Goal: Task Accomplishment & Management: Complete application form

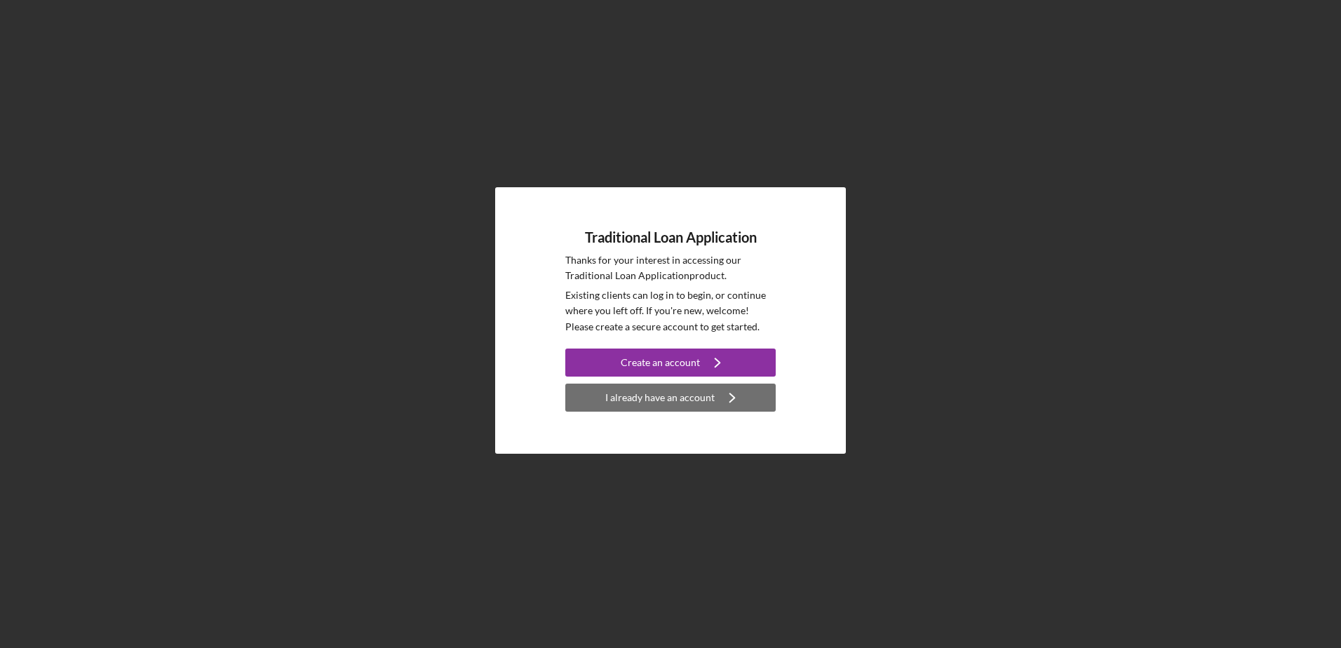
click at [673, 396] on div "I already have an account" at bounding box center [659, 398] width 109 height 28
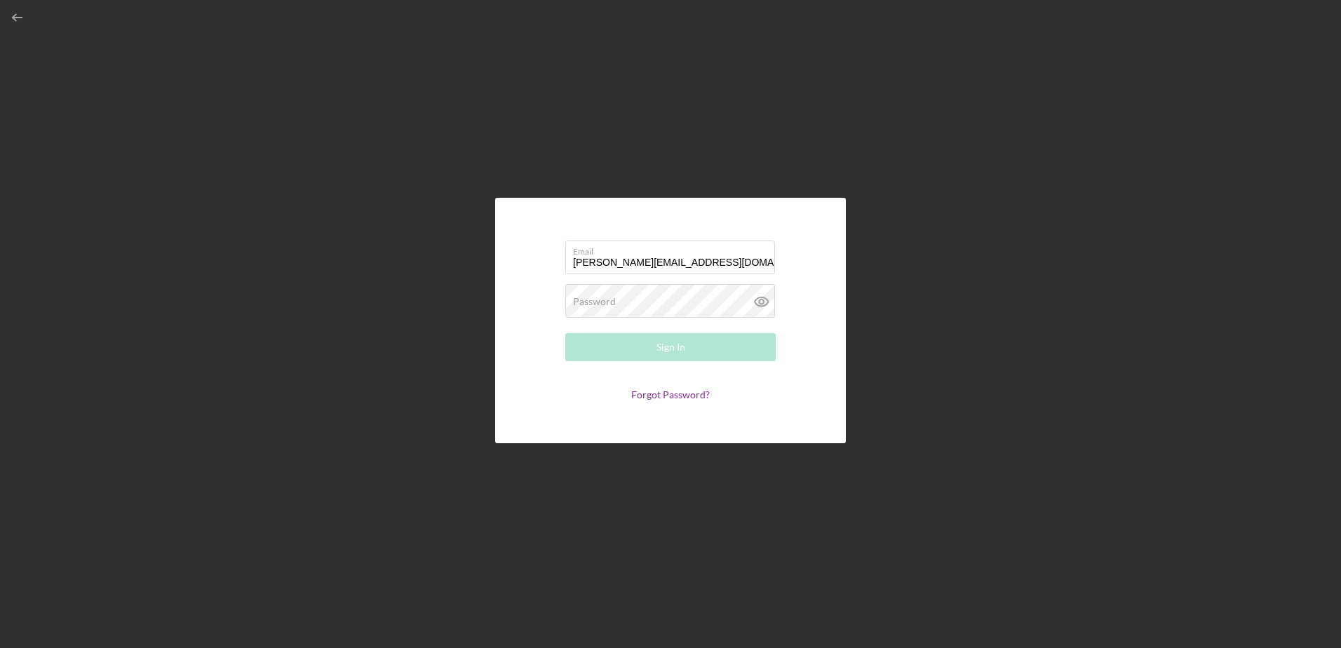
type input "[PERSON_NAME][EMAIL_ADDRESS][DOMAIN_NAME]"
click at [565, 333] on button "Sign In" at bounding box center [670, 347] width 210 height 28
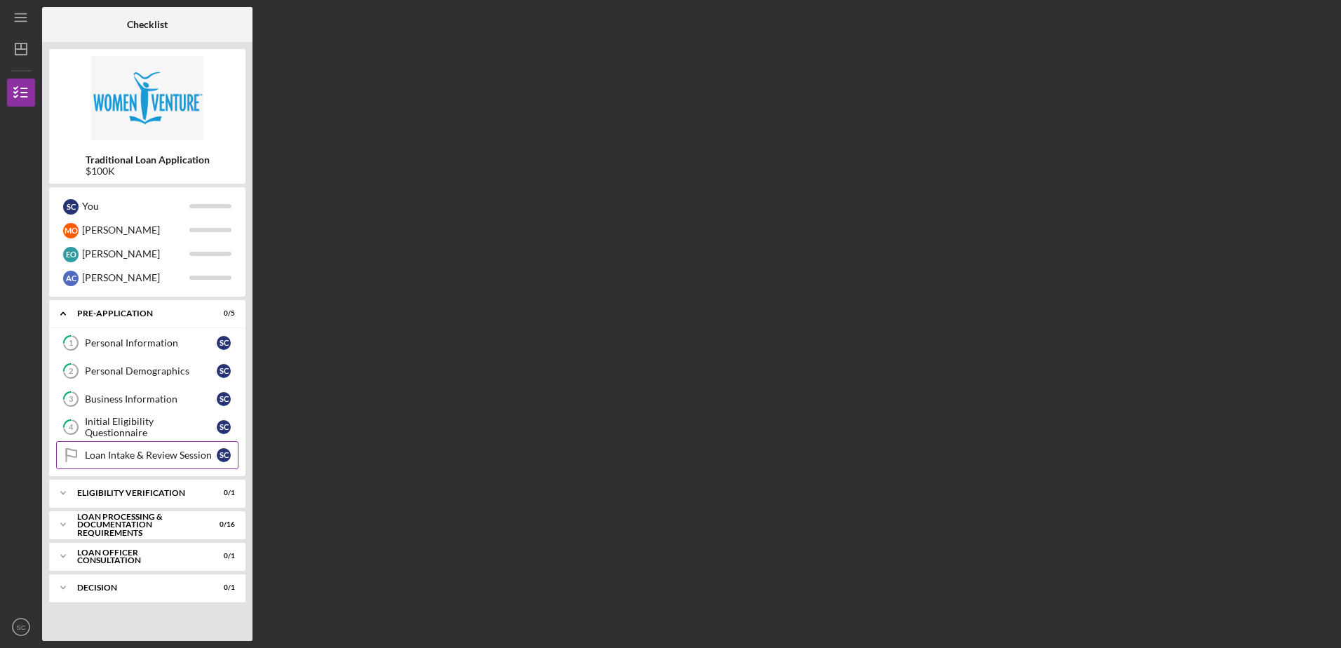
click at [153, 456] on div "Loan Intake & Review Session" at bounding box center [151, 455] width 132 height 11
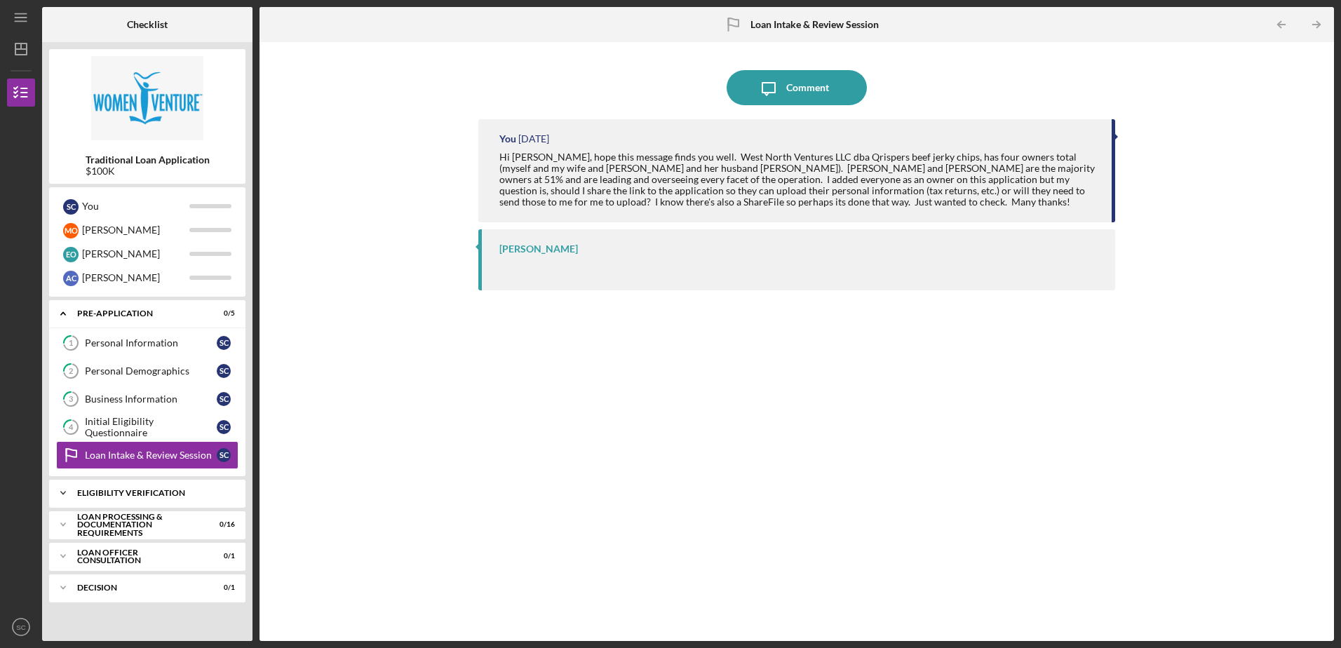
click at [147, 492] on div "Eligibility Verification" at bounding box center [152, 493] width 151 height 8
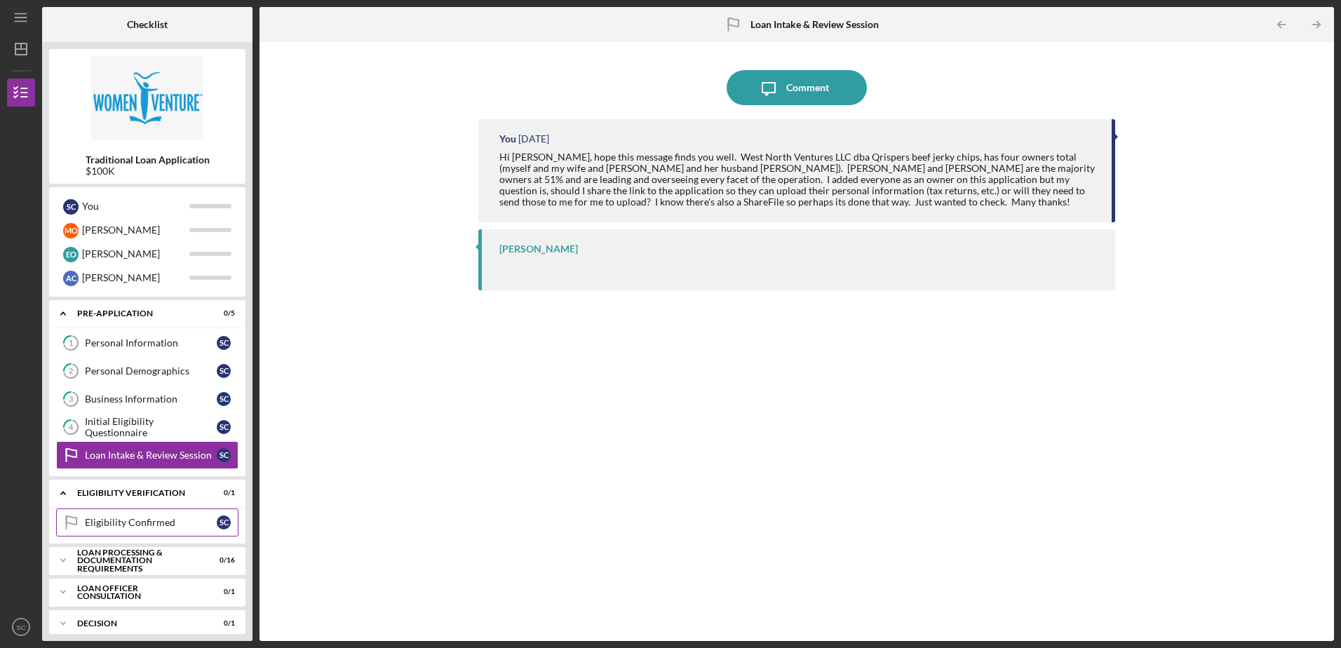
click at [141, 518] on div "Eligibility Confirmed" at bounding box center [151, 522] width 132 height 11
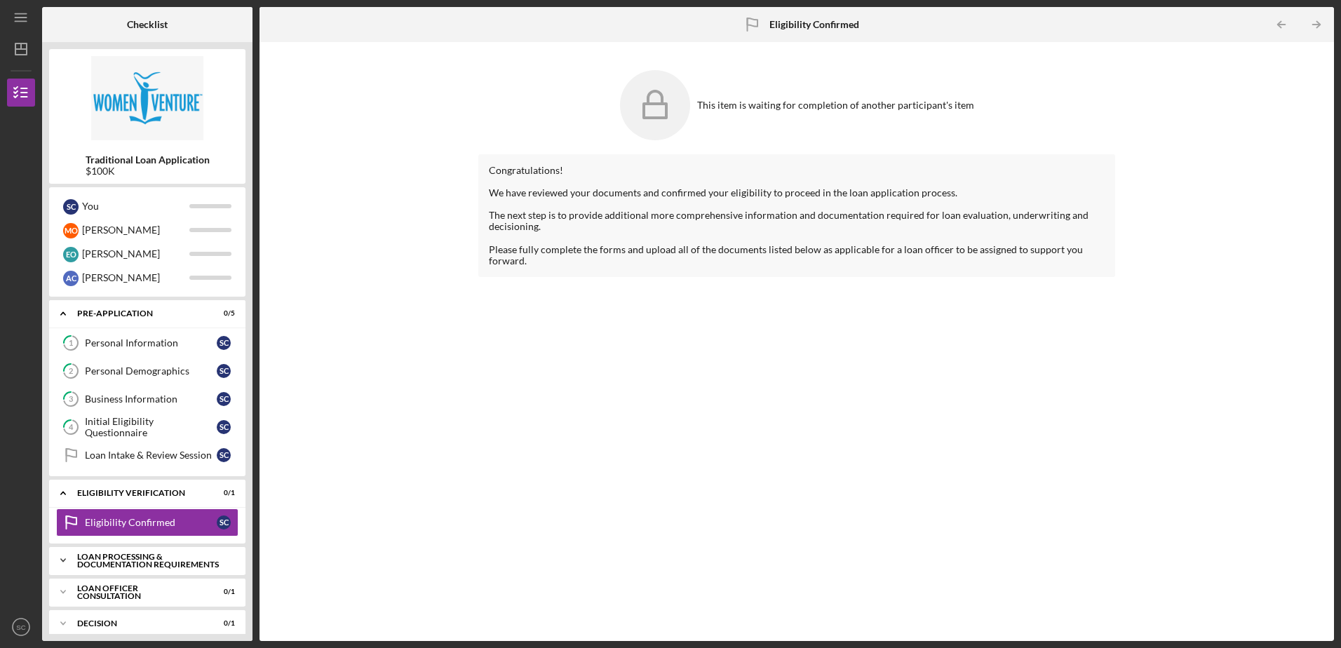
click at [210, 559] on div "Loan Processing & Documentation Requirements" at bounding box center [152, 561] width 151 height 16
click at [196, 589] on div "Personal and Household Expenses" at bounding box center [151, 590] width 132 height 22
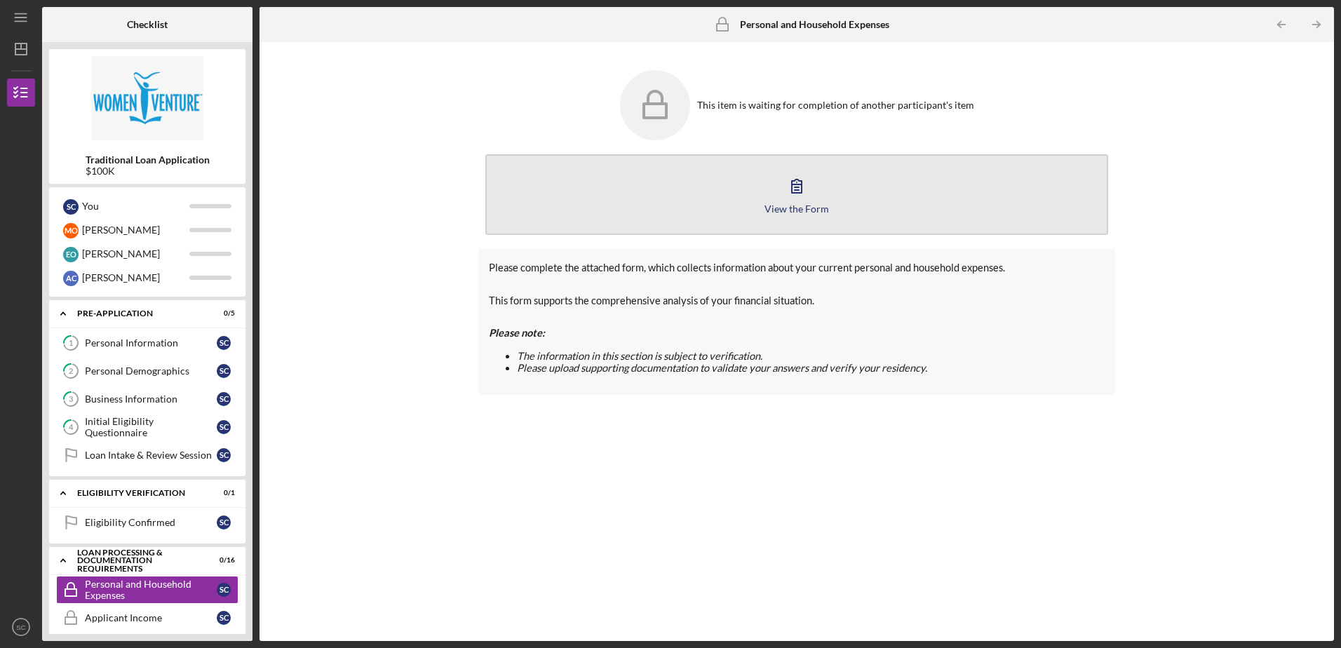
click at [795, 187] on icon "button" at bounding box center [797, 186] width 10 height 13
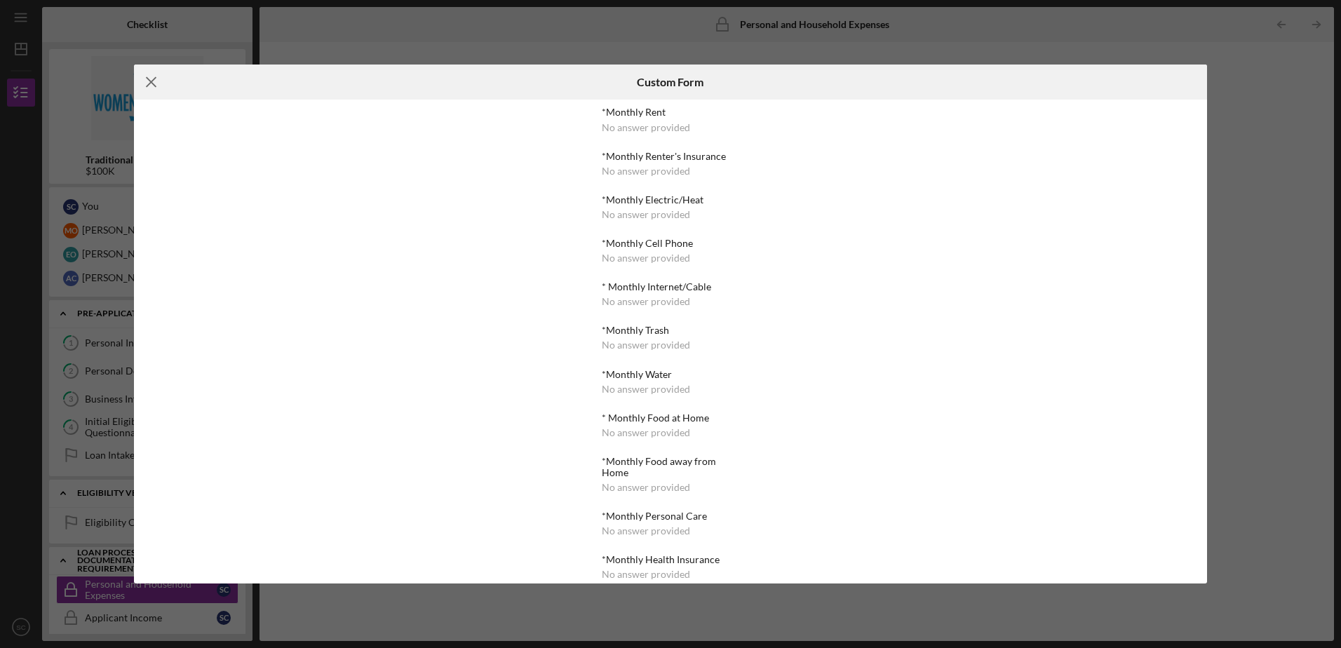
click at [155, 80] on icon "Icon/Menu Close" at bounding box center [151, 82] width 35 height 35
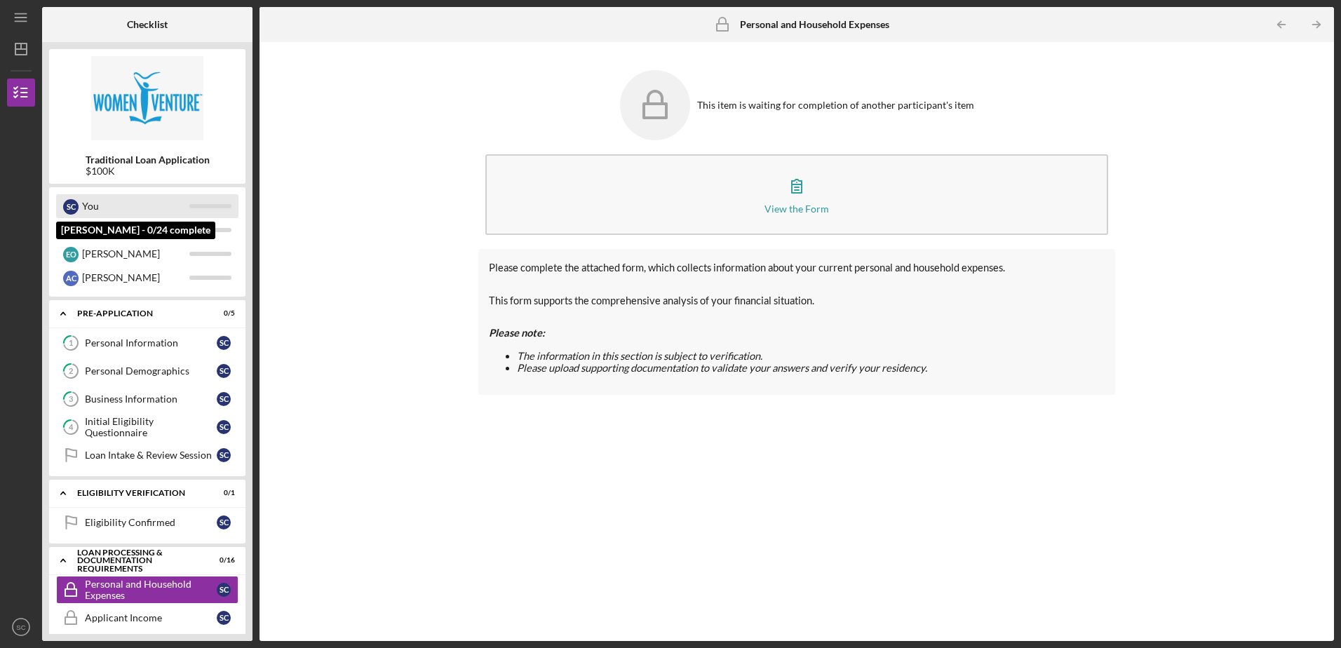
click at [122, 206] on div "You" at bounding box center [135, 206] width 107 height 24
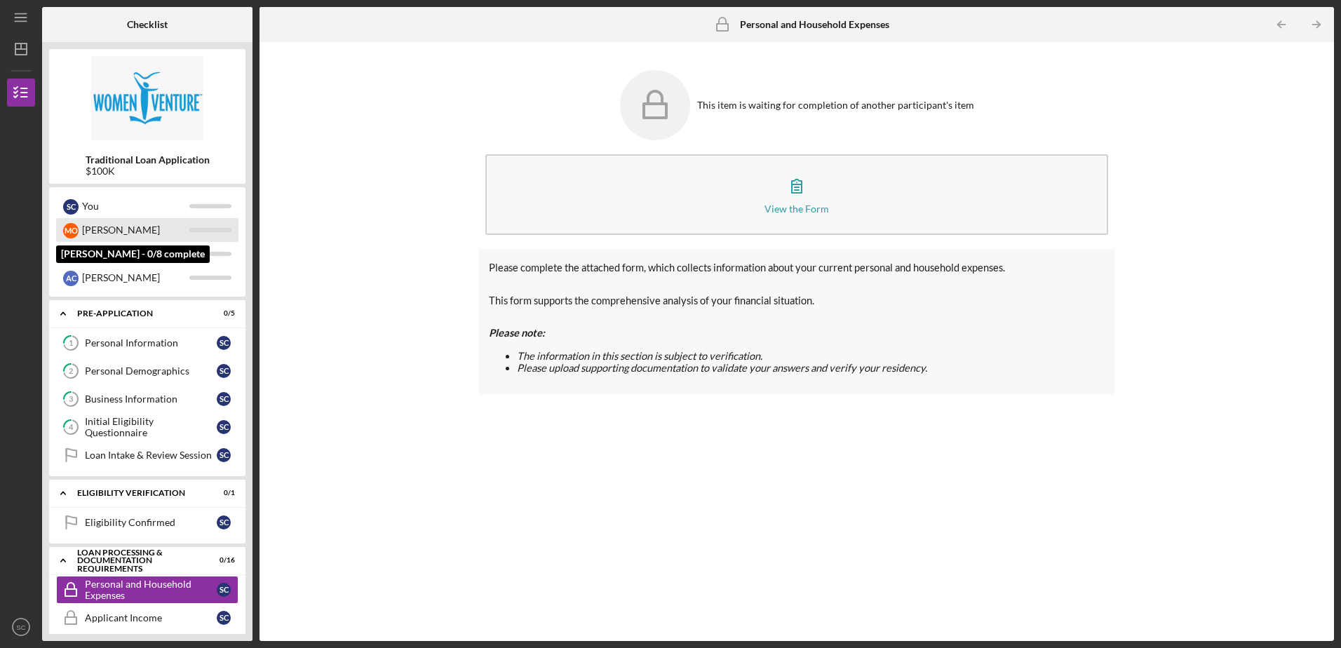
click at [111, 231] on div "[PERSON_NAME]" at bounding box center [135, 230] width 107 height 24
drag, startPoint x: 352, startPoint y: 391, endPoint x: 283, endPoint y: 384, distance: 69.0
click at [353, 391] on div "This item is waiting for completion of another participant's item View the Form…" at bounding box center [797, 341] width 1061 height 585
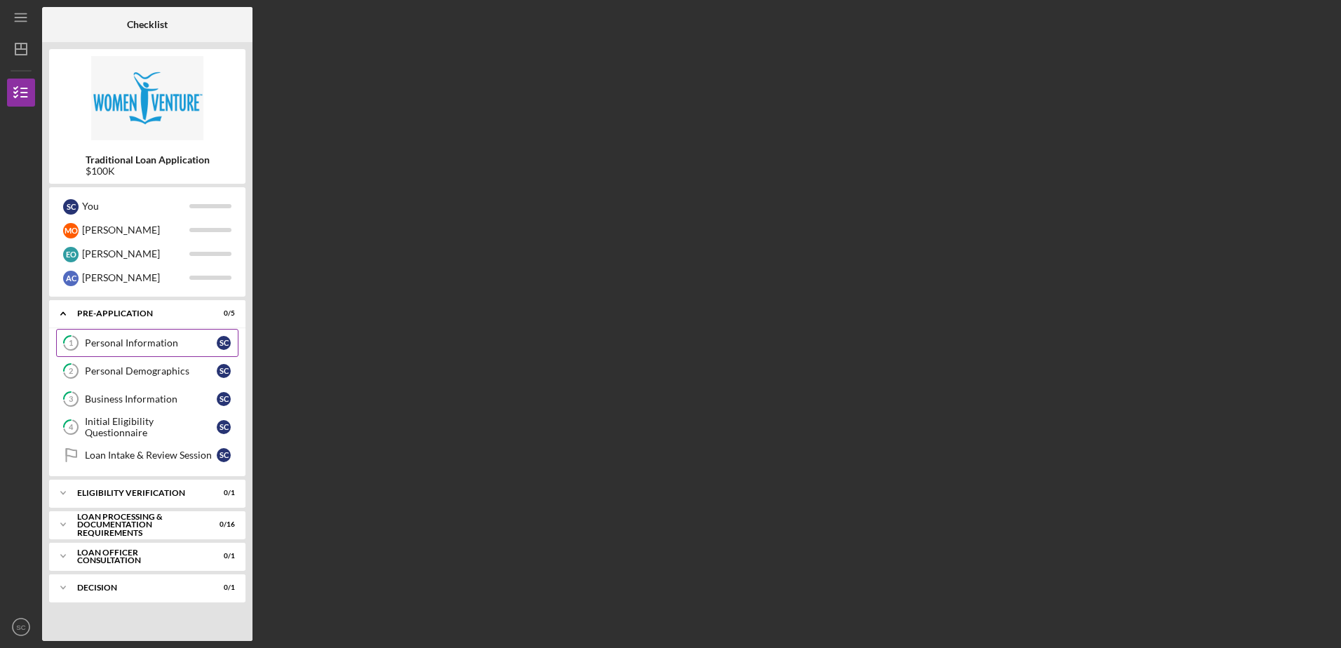
click at [155, 346] on div "Personal Information" at bounding box center [151, 342] width 132 height 11
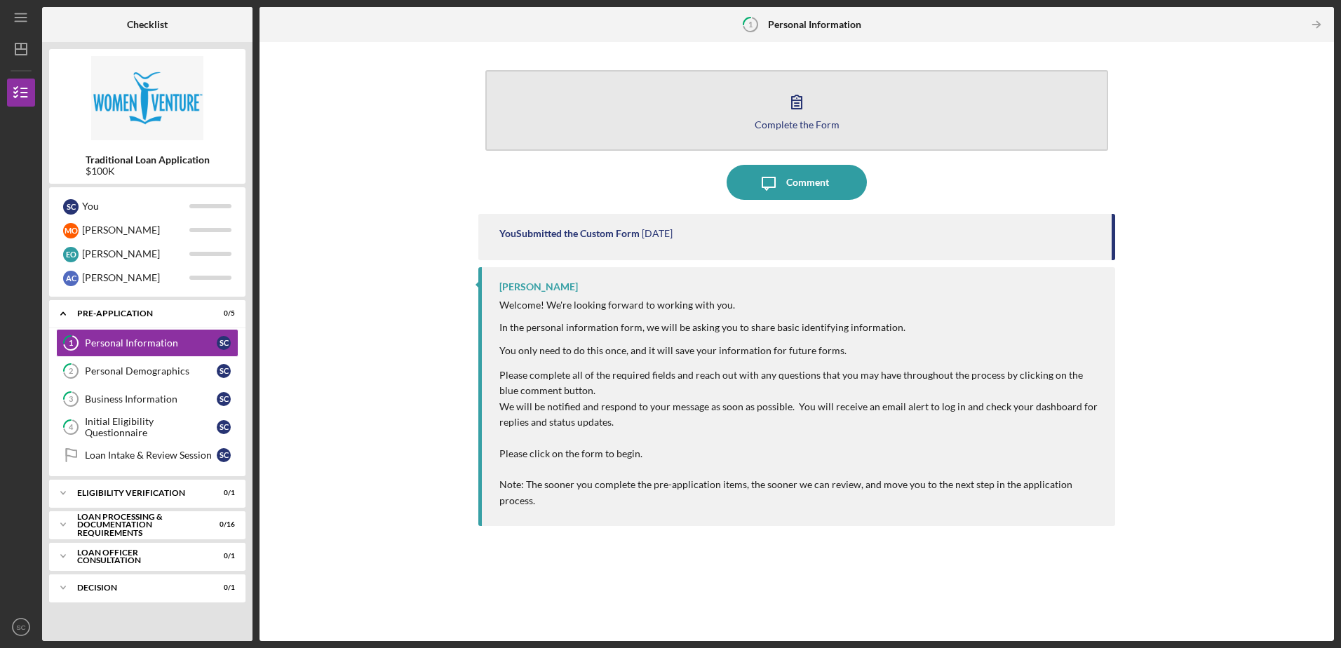
click at [799, 114] on icon "button" at bounding box center [796, 101] width 35 height 35
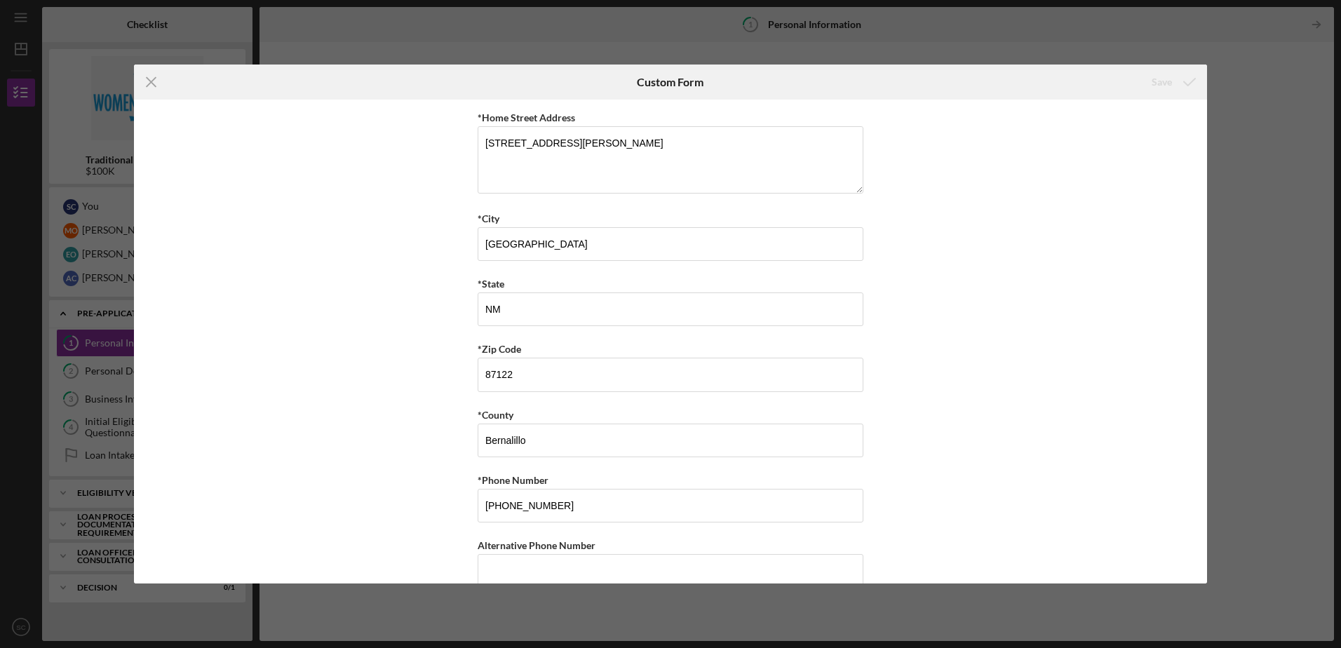
scroll to position [140, 0]
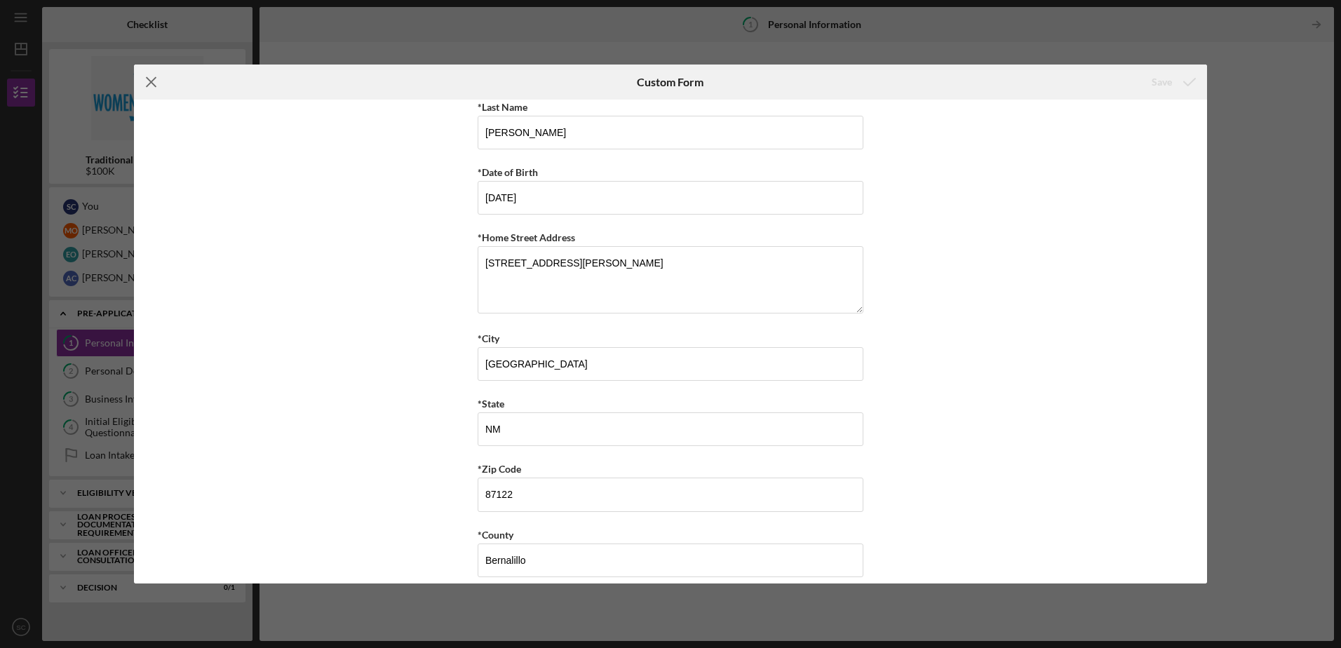
click at [147, 81] on icon "Icon/Menu Close" at bounding box center [151, 82] width 35 height 35
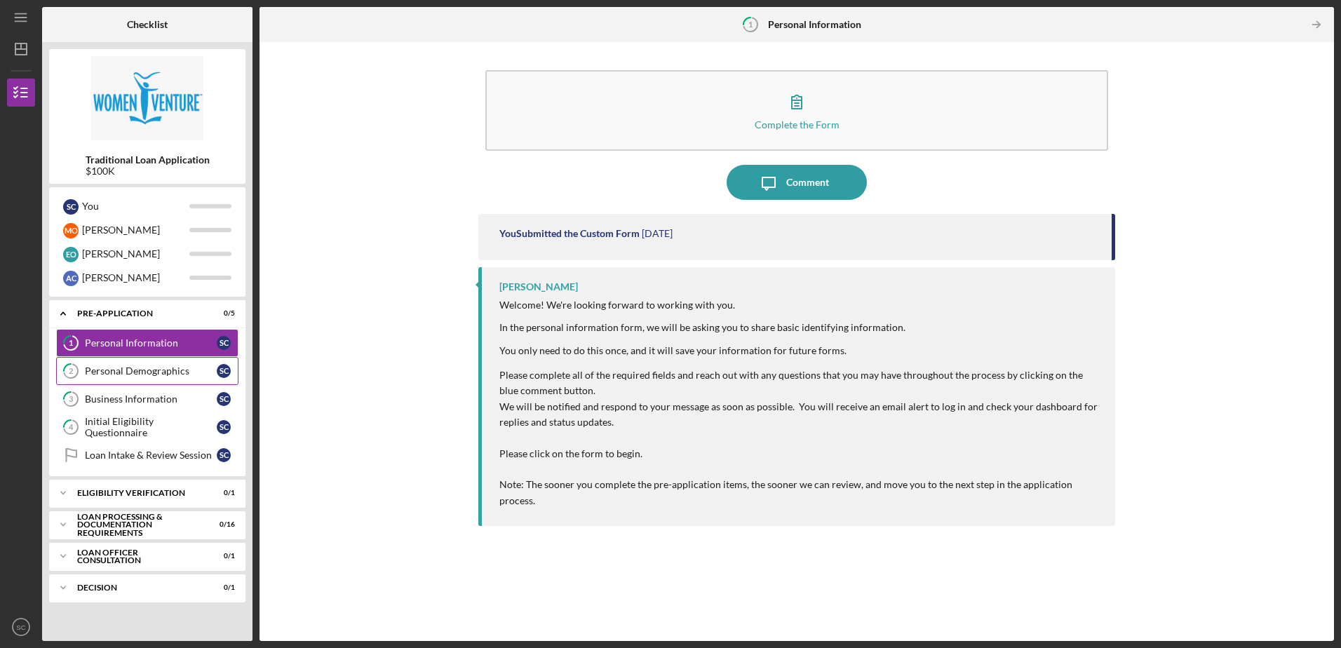
click at [151, 370] on div "Personal Demographics" at bounding box center [151, 370] width 132 height 11
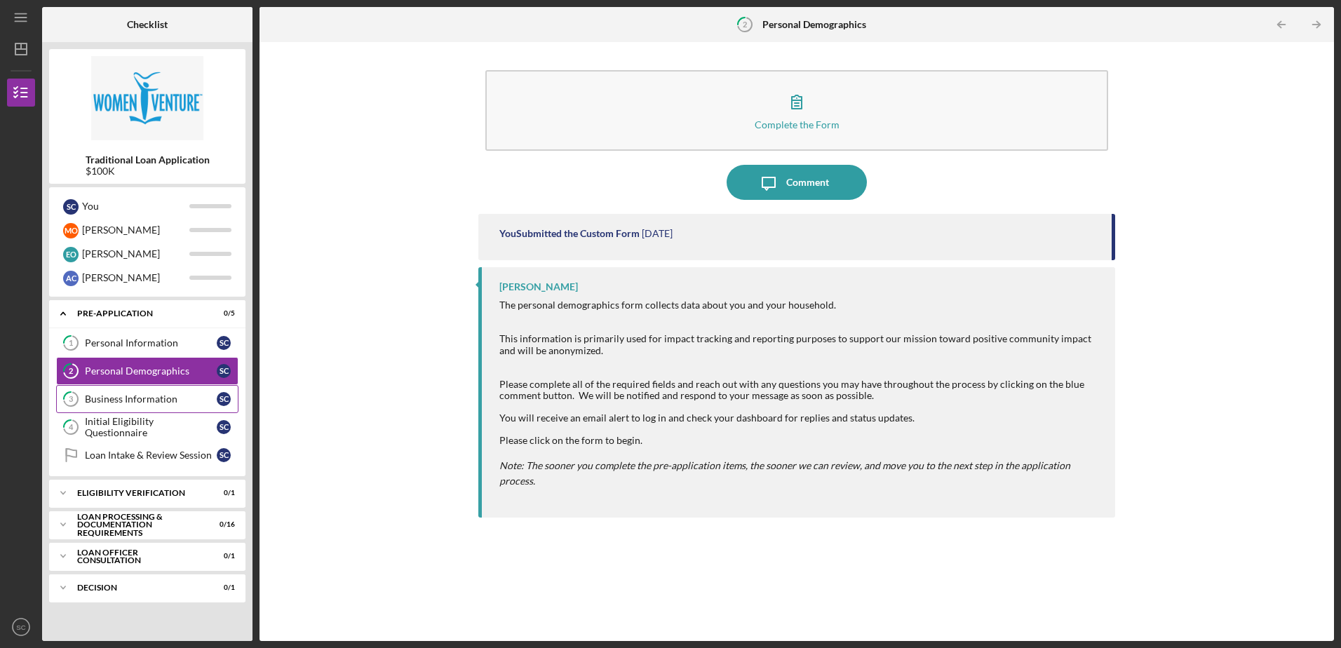
click at [143, 398] on div "Business Information" at bounding box center [151, 399] width 132 height 11
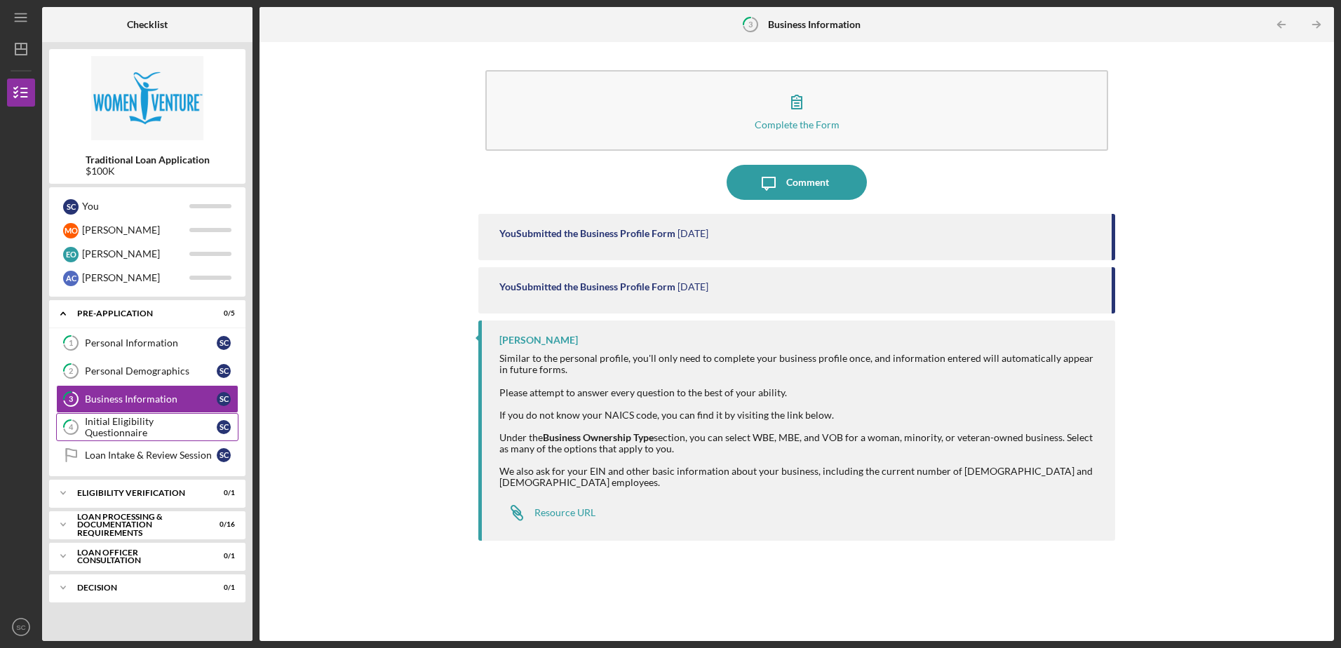
click at [135, 426] on div "Initial Eligibility Questionnaire" at bounding box center [151, 427] width 132 height 22
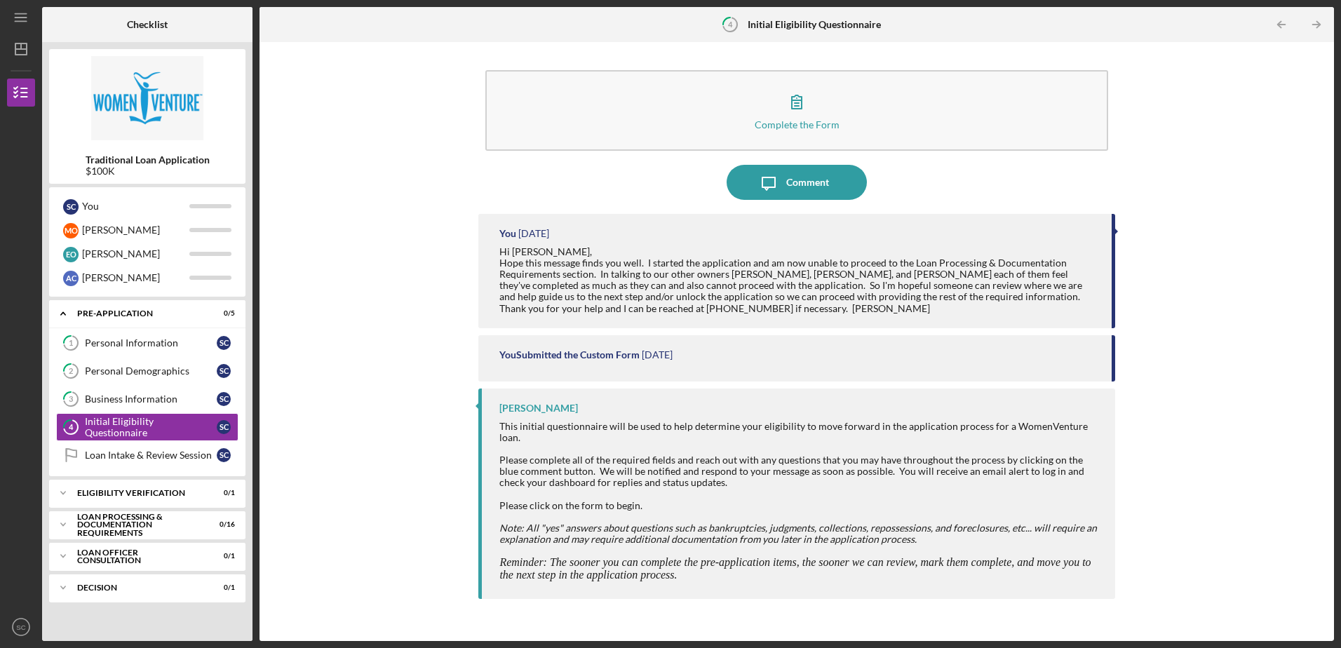
click at [382, 322] on div "Complete the Form Form Icon/Message Comment You 3 days ago Hi Ryan, Hope this m…" at bounding box center [797, 341] width 1061 height 585
click at [129, 455] on div "Loan Intake & Review Session" at bounding box center [151, 455] width 132 height 11
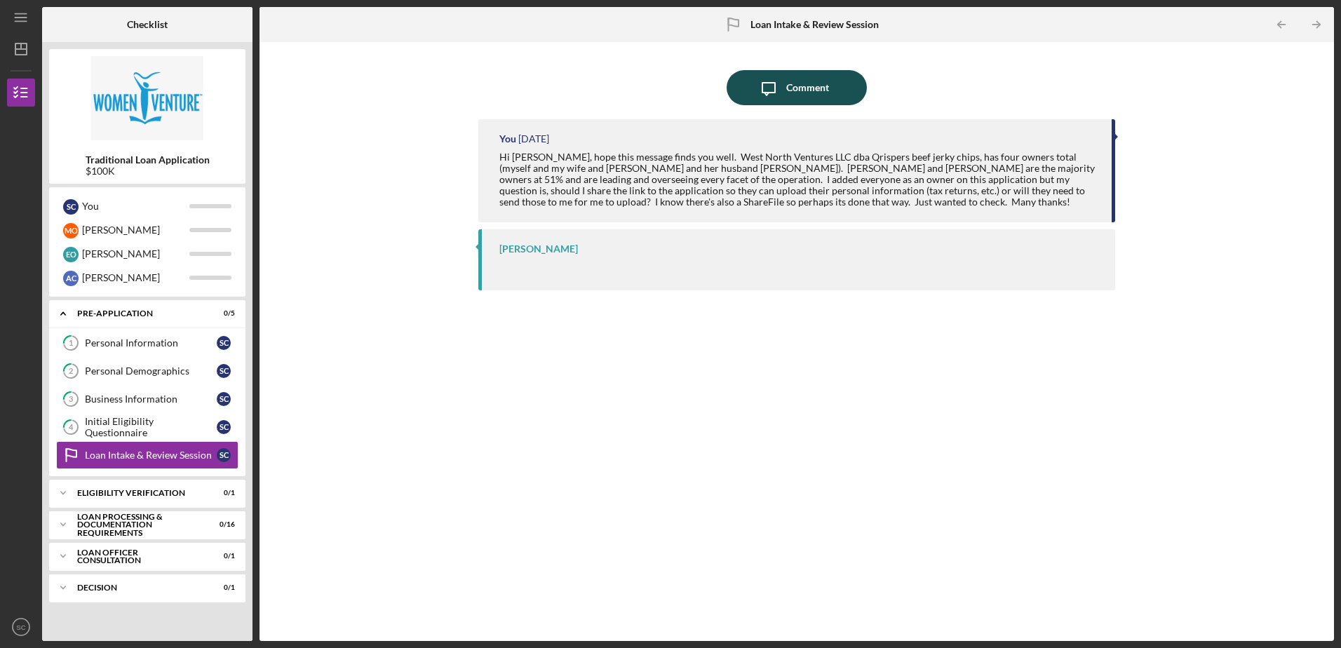
click at [793, 86] on div "Comment" at bounding box center [807, 87] width 43 height 35
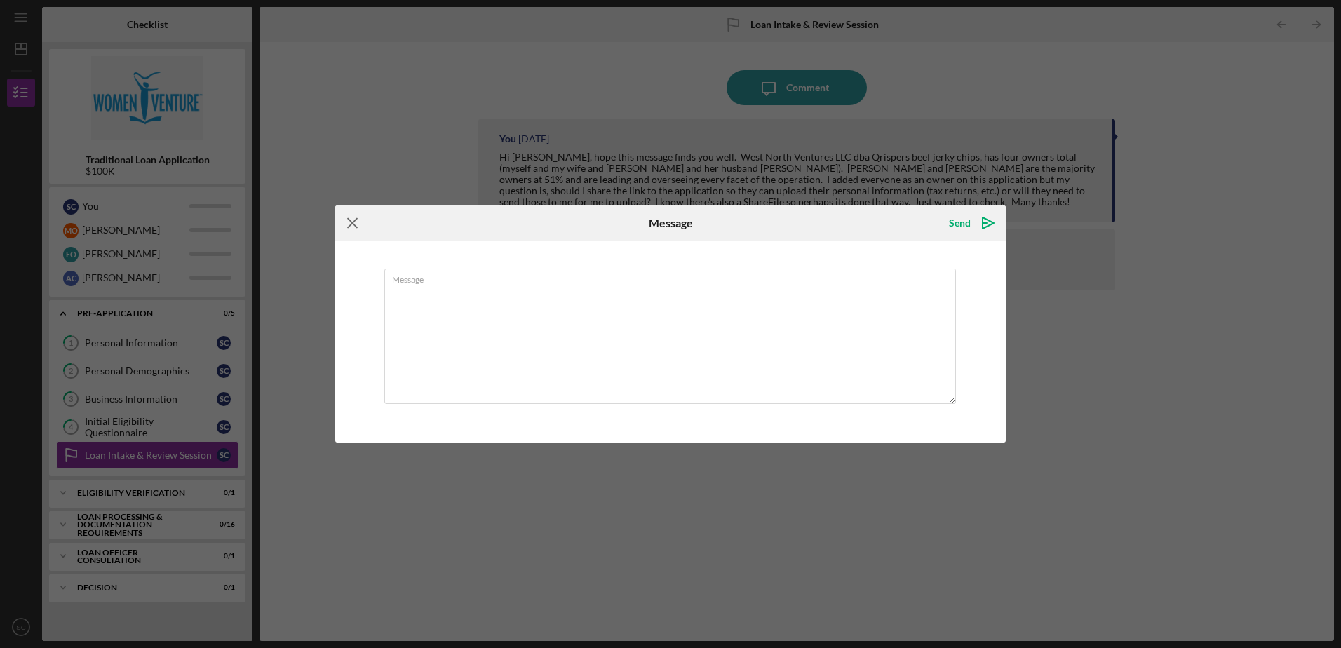
click at [344, 221] on icon "Icon/Menu Close" at bounding box center [352, 223] width 35 height 35
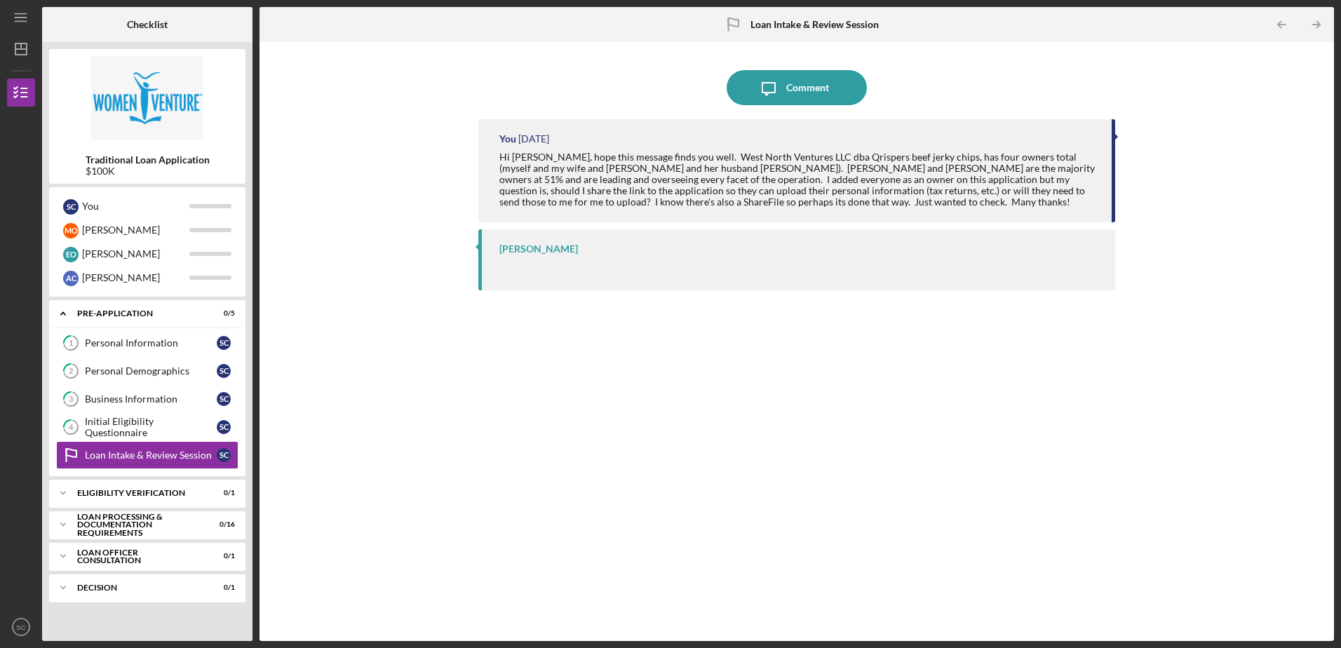
drag, startPoint x: 351, startPoint y: 253, endPoint x: 193, endPoint y: 606, distance: 386.5
click at [351, 253] on div "Icon/Message Comment You 7 days ago Hi Talia, hope this message finds you well.…" at bounding box center [797, 341] width 1061 height 585
click at [148, 492] on div "Eligibility Verification" at bounding box center [152, 493] width 151 height 8
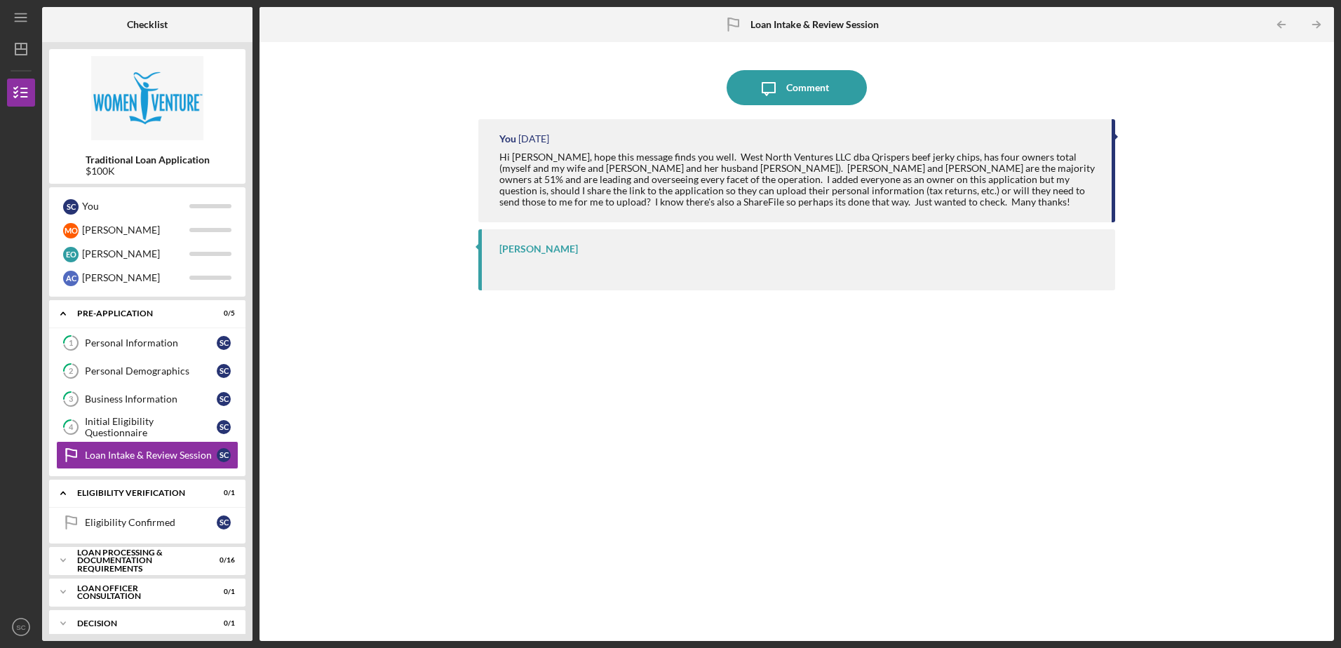
click at [405, 424] on div "Icon/Message Comment You 7 days ago Hi Talia, hope this message finds you well.…" at bounding box center [797, 341] width 1061 height 585
click at [139, 525] on div "Eligibility Confirmed" at bounding box center [151, 522] width 132 height 11
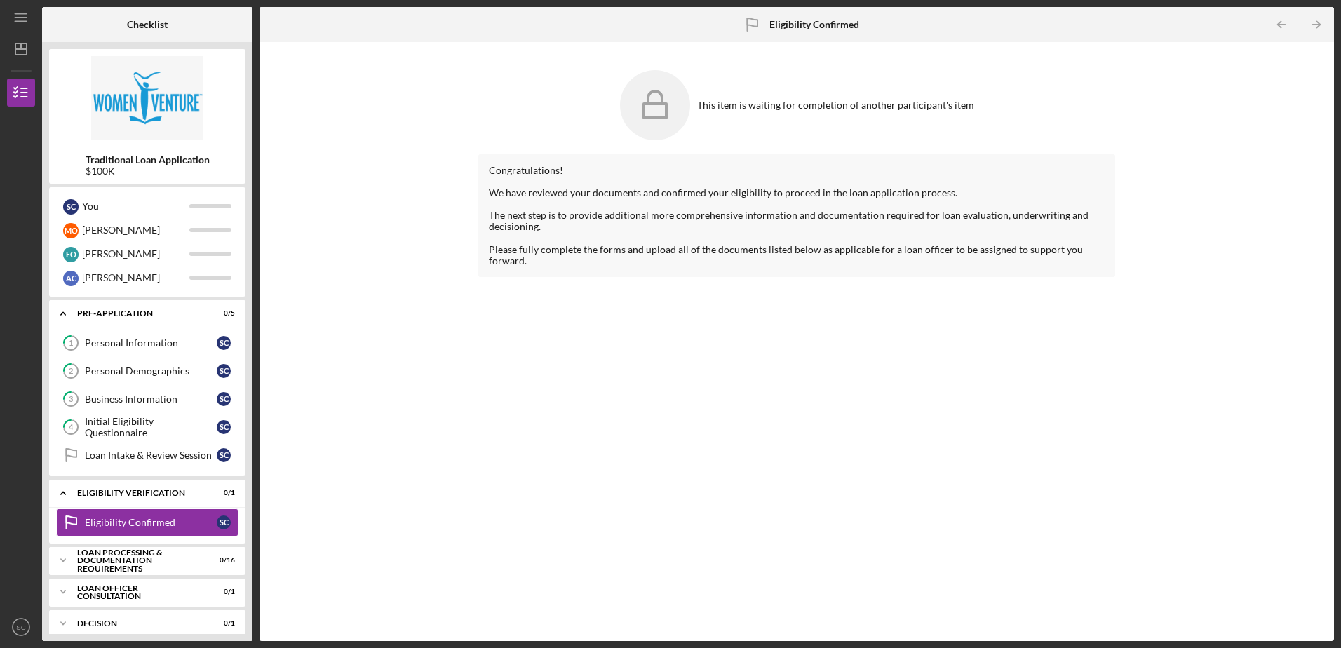
click at [614, 363] on div "Congratulations! We have reviewed your documents and confirmed your eligibility…" at bounding box center [796, 387] width 636 height 466
drag, startPoint x: 588, startPoint y: 329, endPoint x: 494, endPoint y: 339, distance: 95.2
click at [588, 330] on div "Congratulations! We have reviewed your documents and confirmed your eligibility…" at bounding box center [796, 387] width 636 height 466
click at [459, 355] on div "This item is waiting for completion of another participant's item Congratulatio…" at bounding box center [797, 341] width 1061 height 585
click at [142, 210] on div "You" at bounding box center [135, 206] width 107 height 24
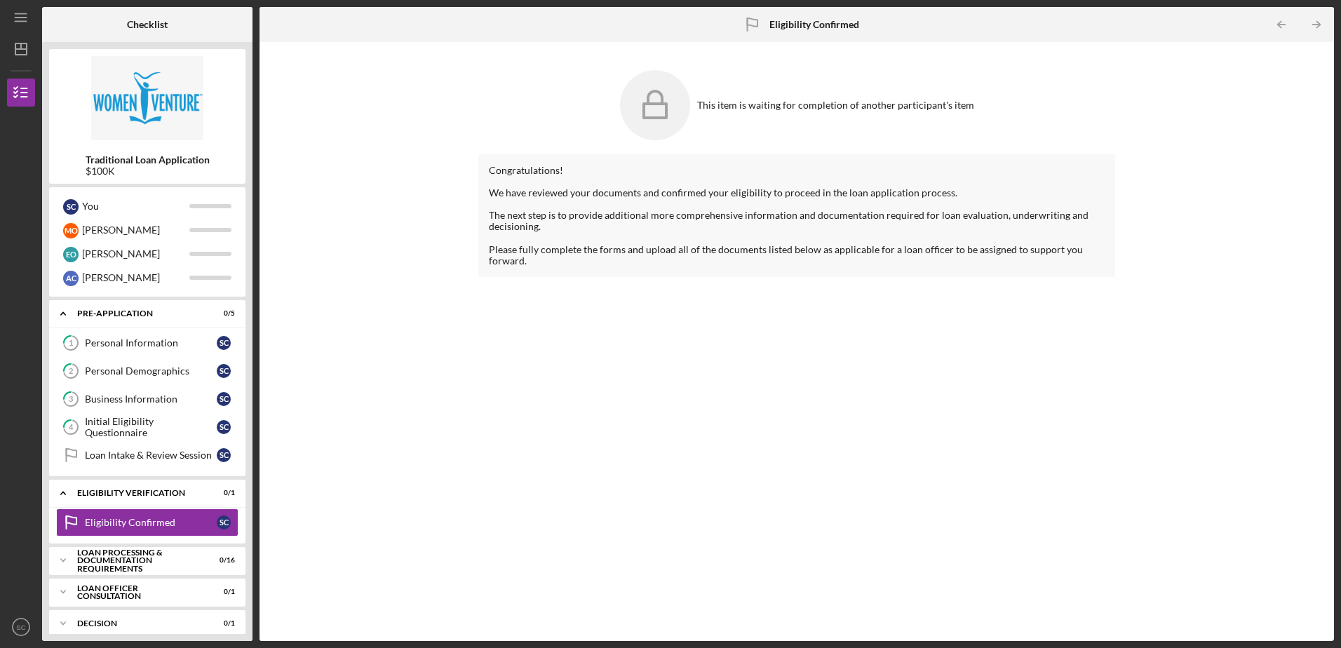
click at [379, 310] on div "This item is waiting for completion of another participant's item Congratulatio…" at bounding box center [797, 341] width 1061 height 585
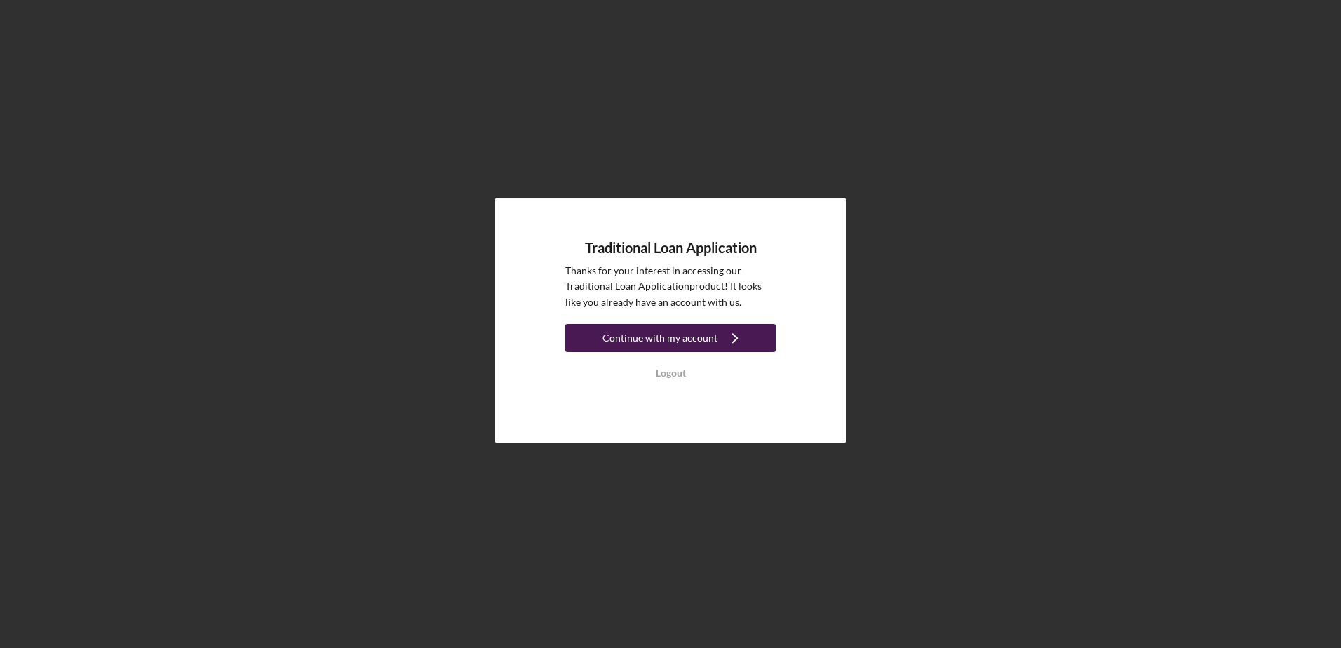
click at [665, 334] on div "Continue with my account" at bounding box center [660, 338] width 115 height 28
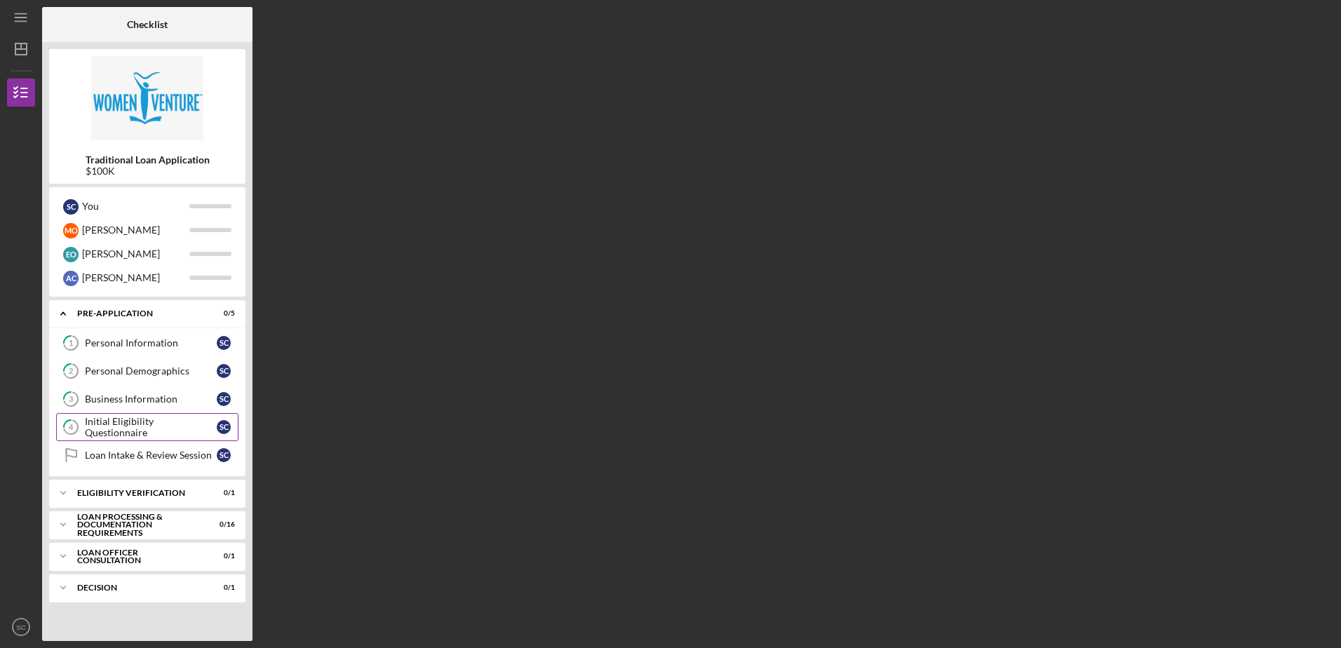
click at [156, 426] on div "Initial Eligibility Questionnaire" at bounding box center [151, 427] width 132 height 22
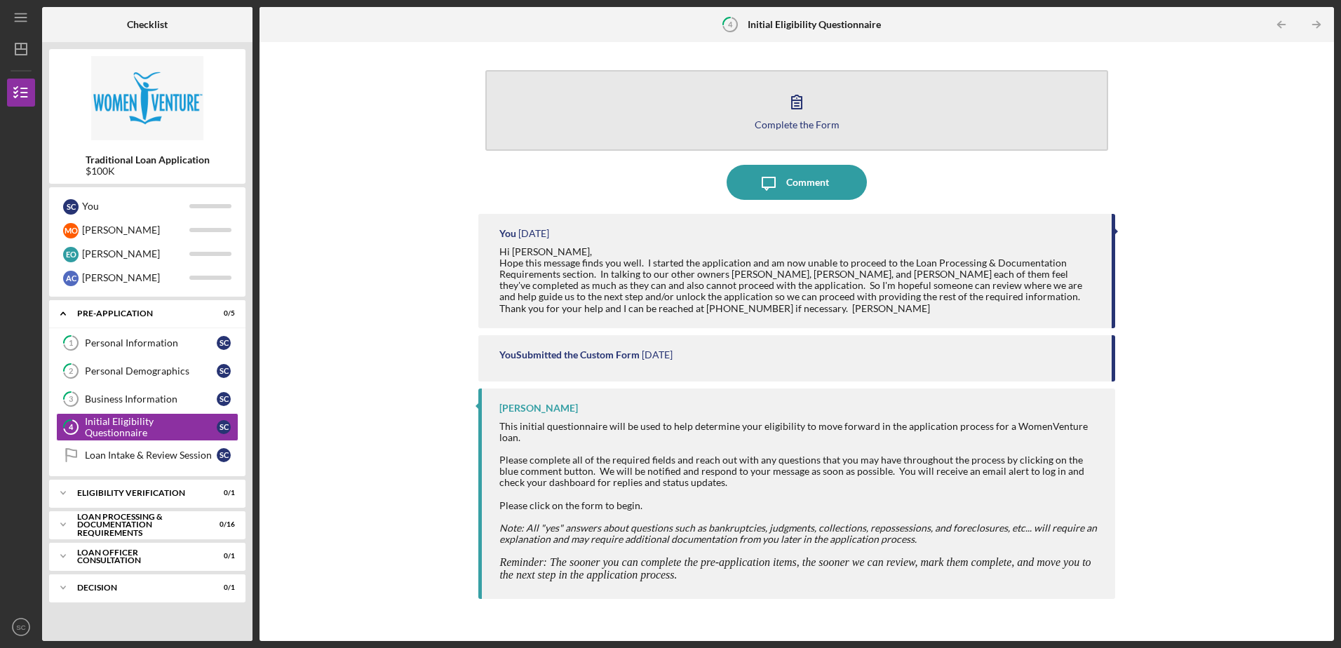
click at [800, 119] on div "Complete the Form" at bounding box center [797, 124] width 85 height 11
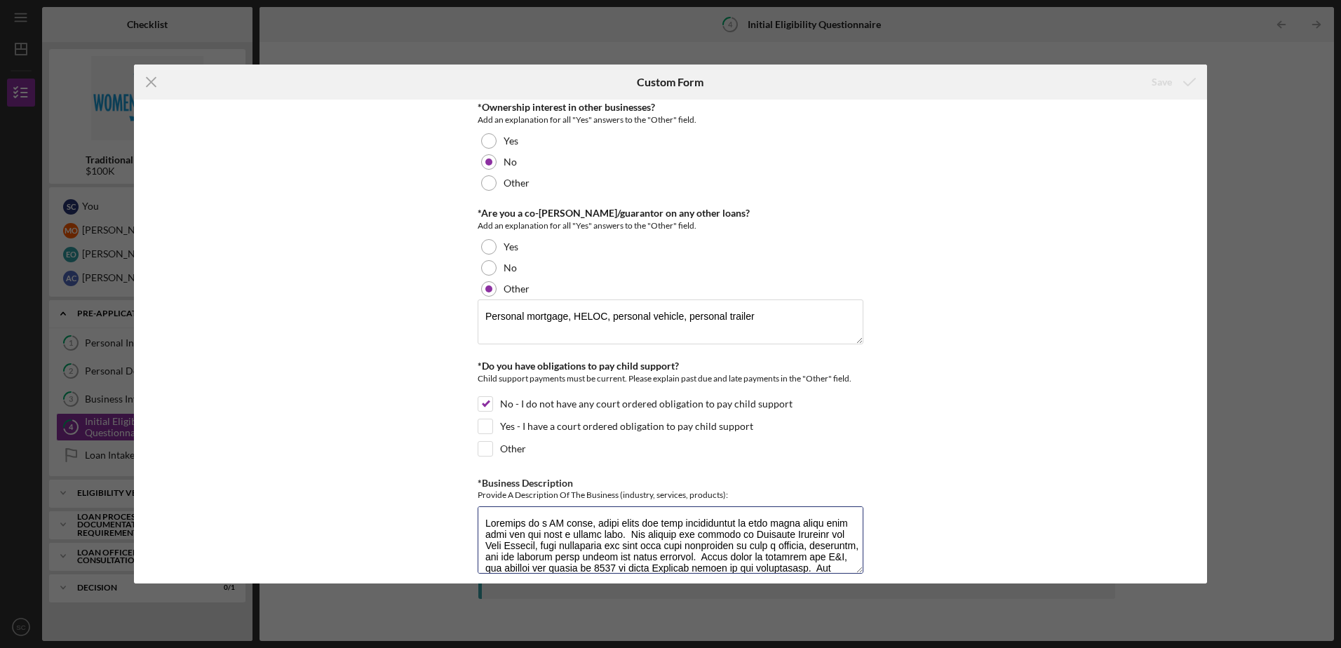
scroll to position [2021, 0]
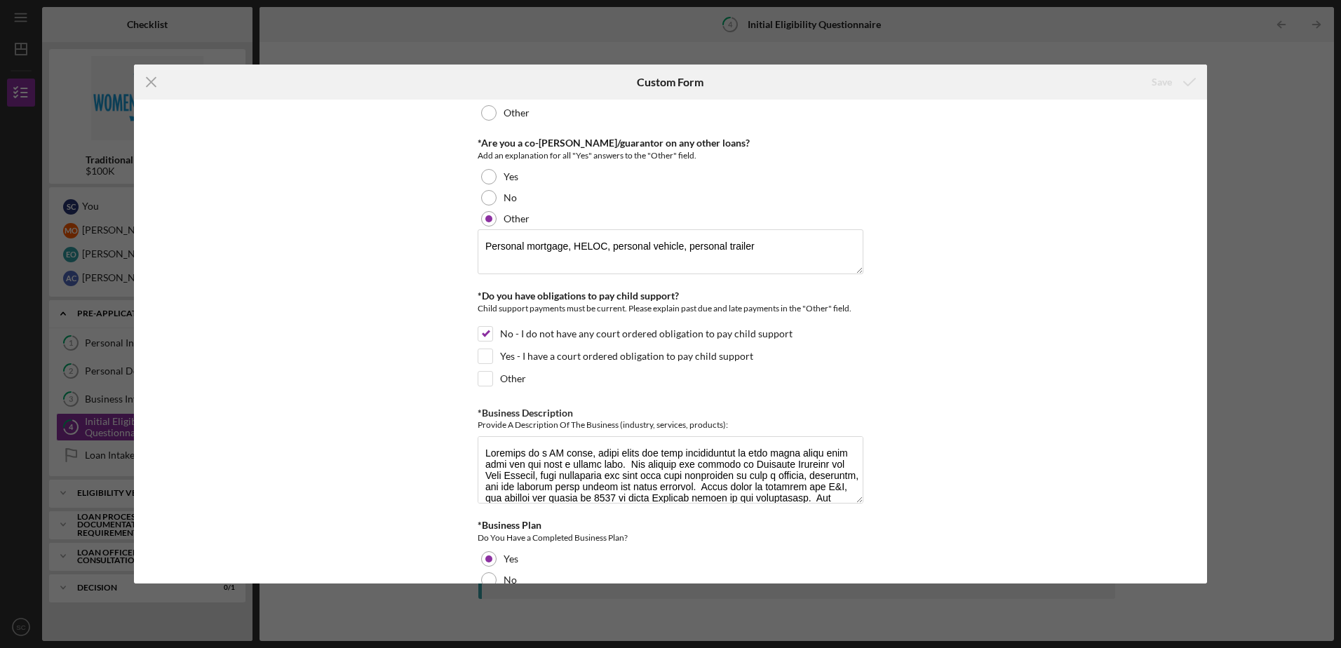
click at [316, 304] on div "*In which county is your business located? Business Address must be located wit…" at bounding box center [670, 341] width 1073 height 483
click at [154, 84] on icon "Icon/Menu Close" at bounding box center [151, 82] width 35 height 35
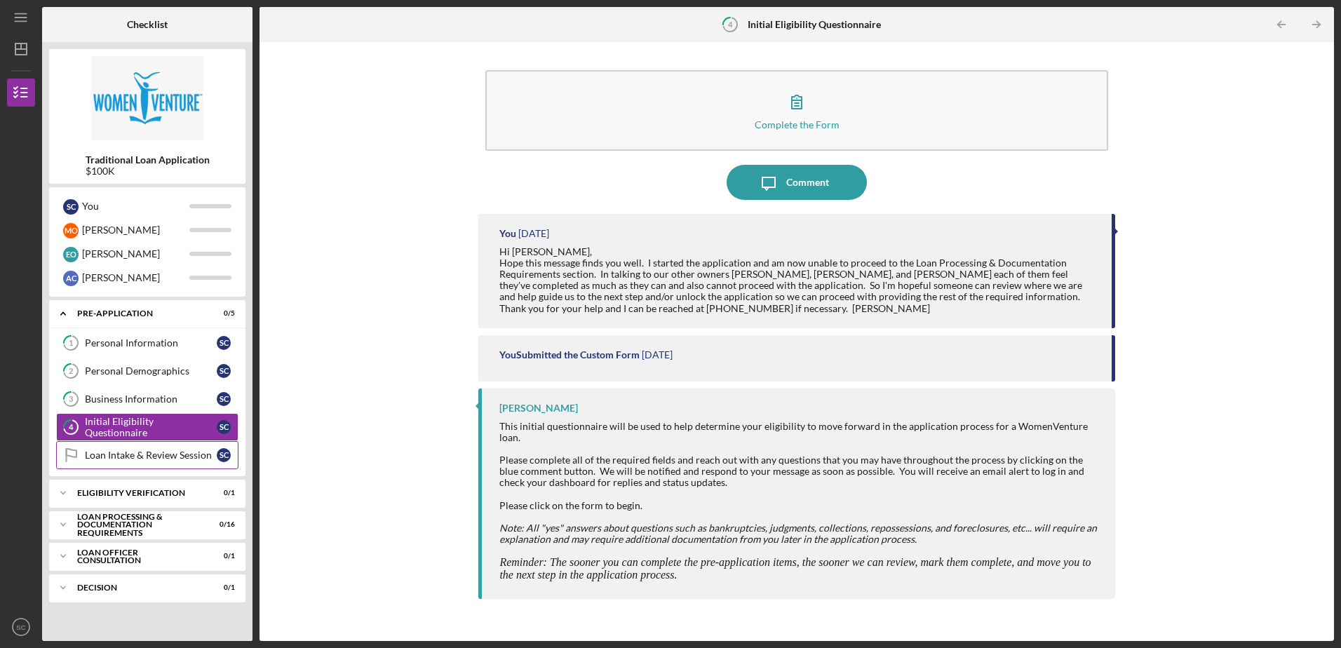
click at [148, 454] on div "Loan Intake & Review Session" at bounding box center [151, 455] width 132 height 11
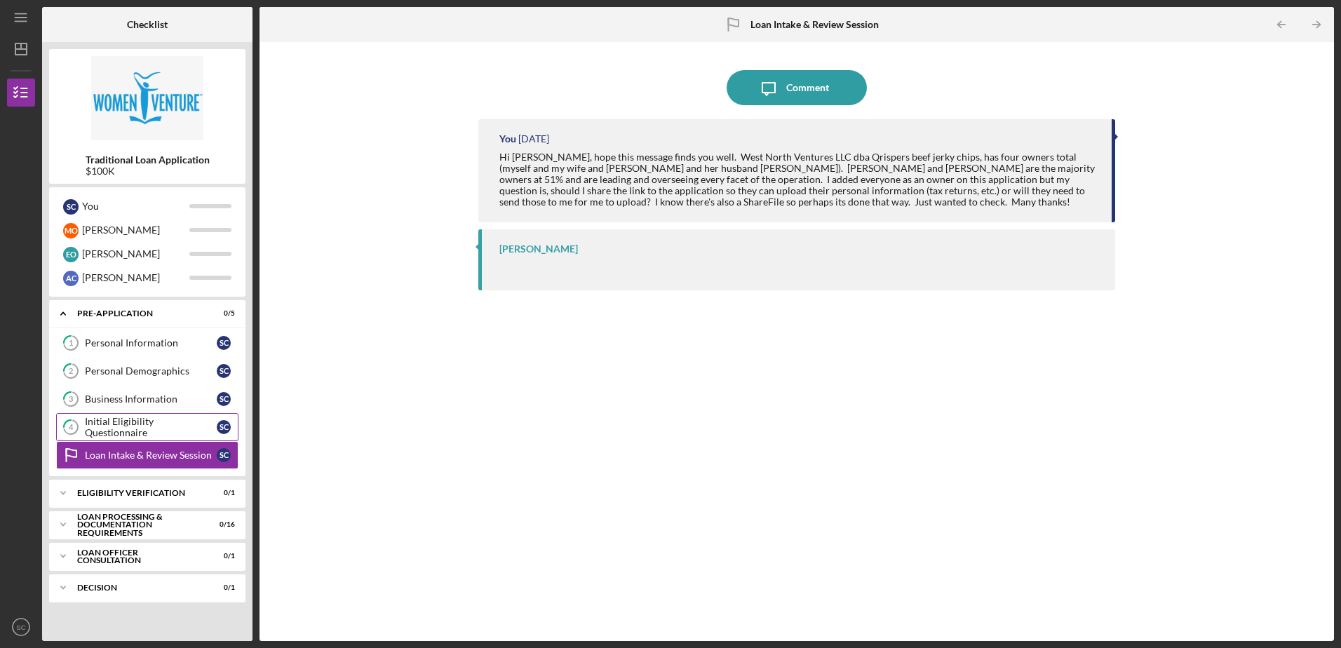
click at [137, 425] on div "Initial Eligibility Questionnaire" at bounding box center [151, 427] width 132 height 22
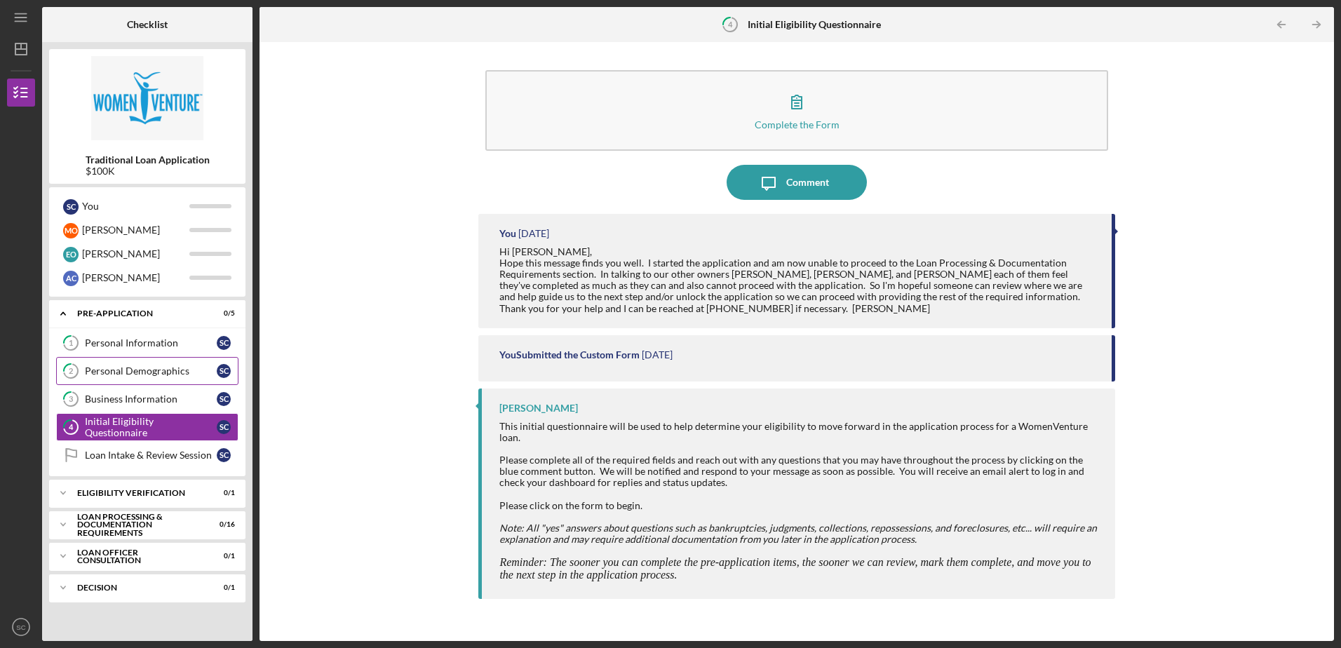
click at [138, 375] on div "Personal Demographics" at bounding box center [151, 370] width 132 height 11
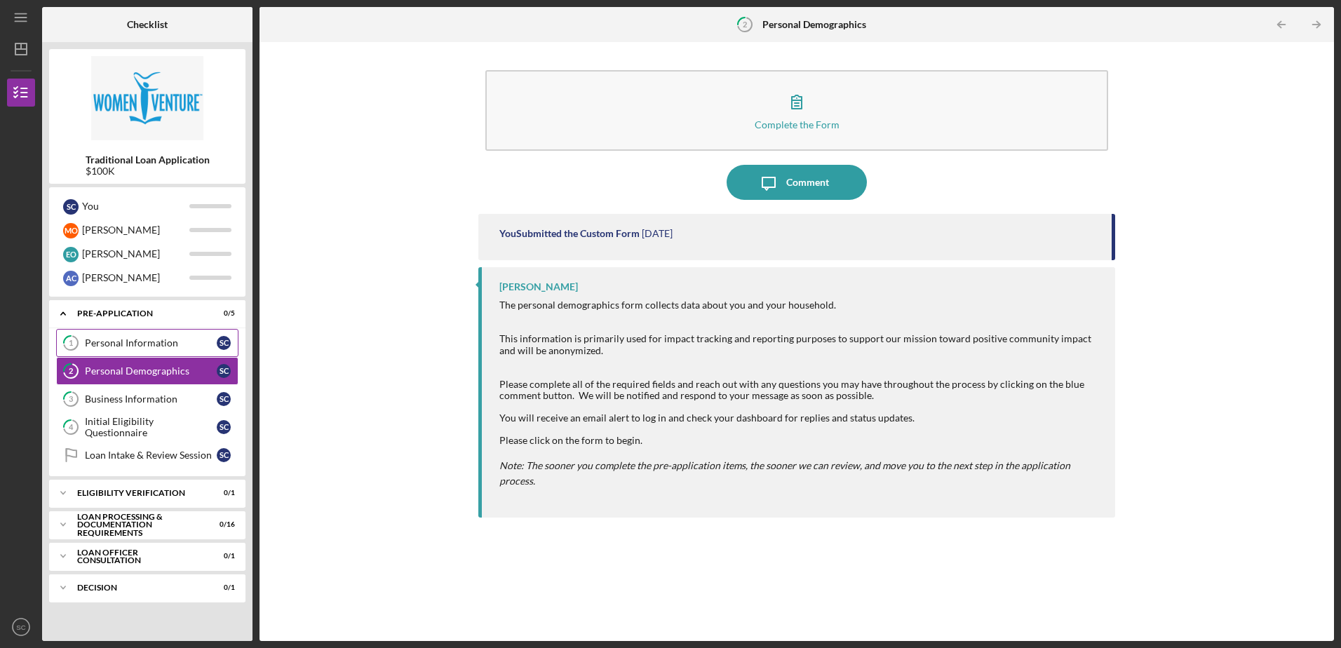
click at [137, 344] on div "Personal Information" at bounding box center [151, 342] width 132 height 11
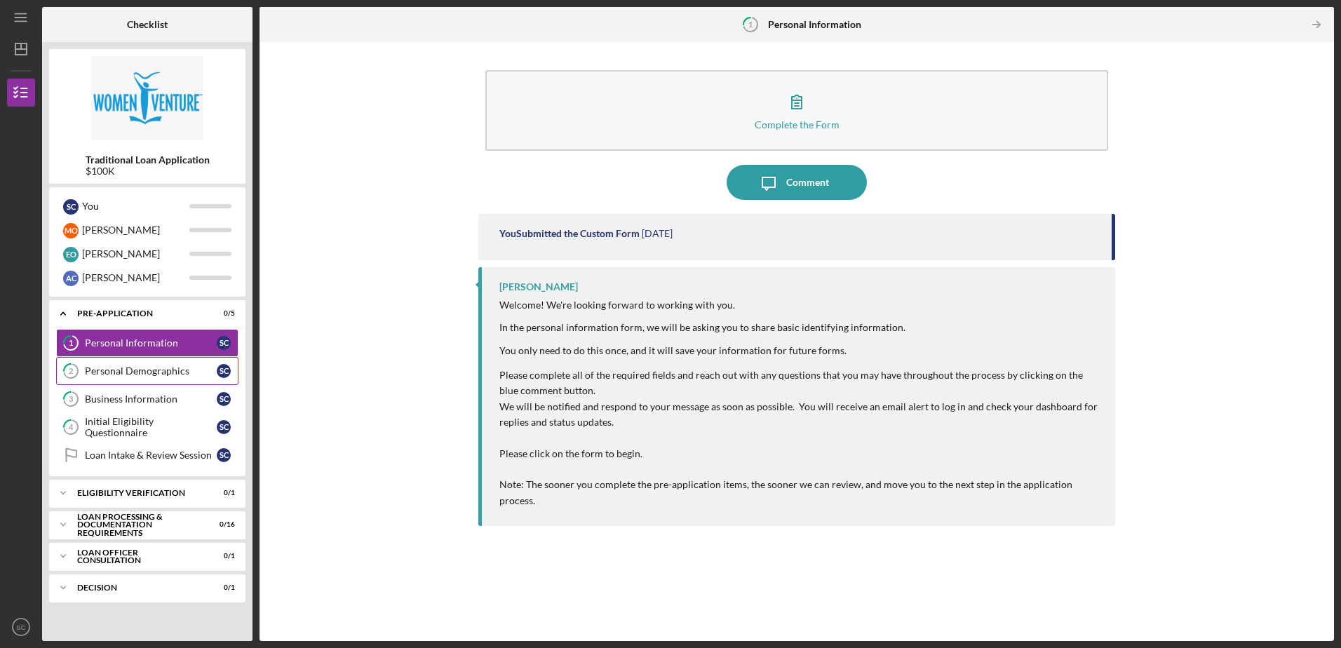
click at [138, 368] on div "Personal Demographics" at bounding box center [151, 370] width 132 height 11
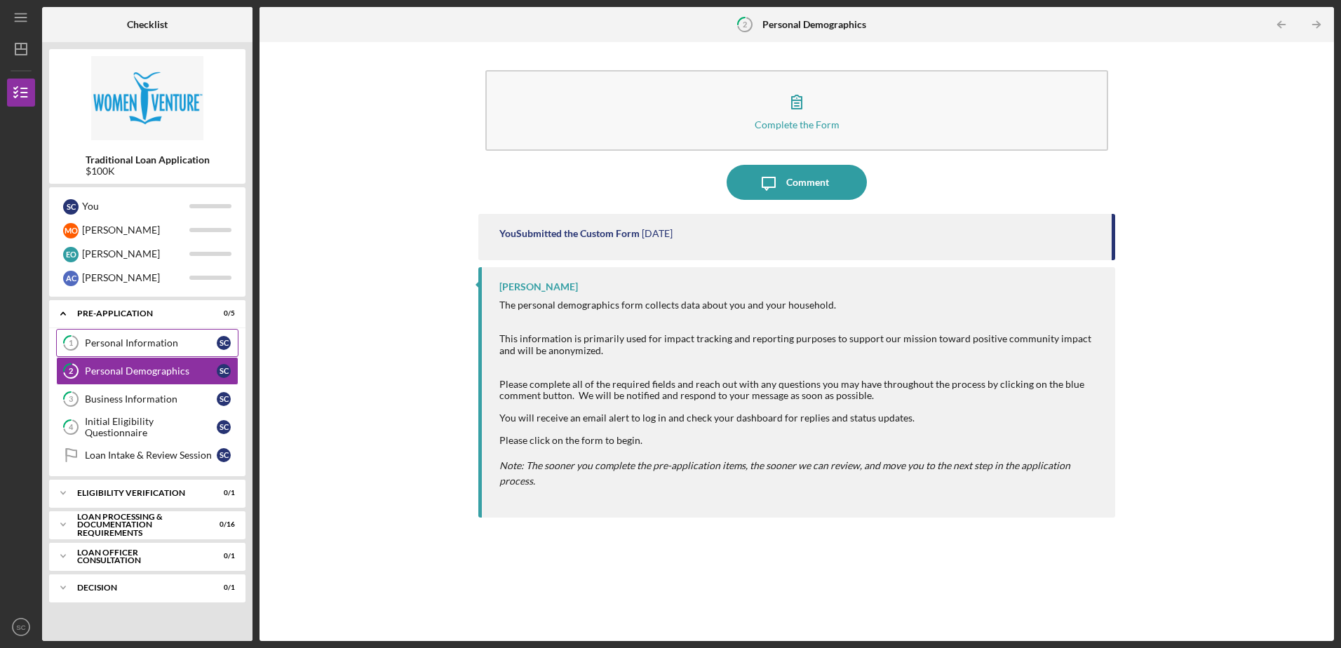
click at [135, 345] on div "Personal Information" at bounding box center [151, 342] width 132 height 11
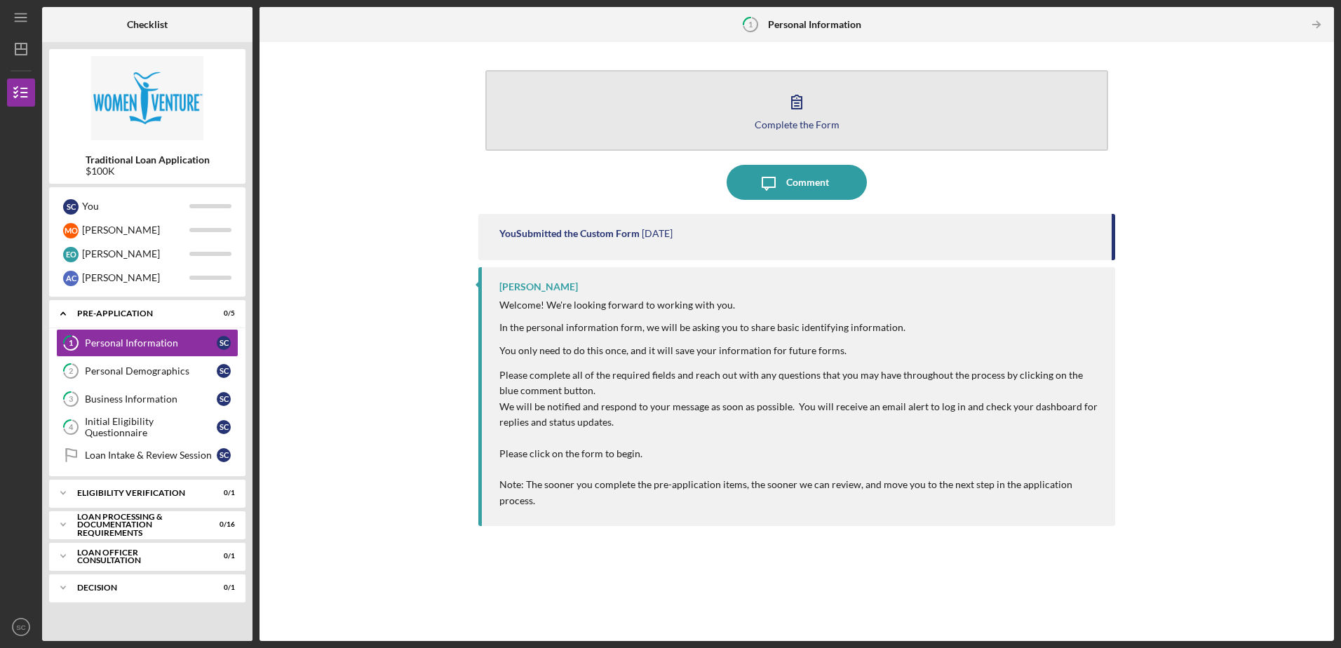
click at [800, 123] on div "Complete the Form" at bounding box center [797, 124] width 85 height 11
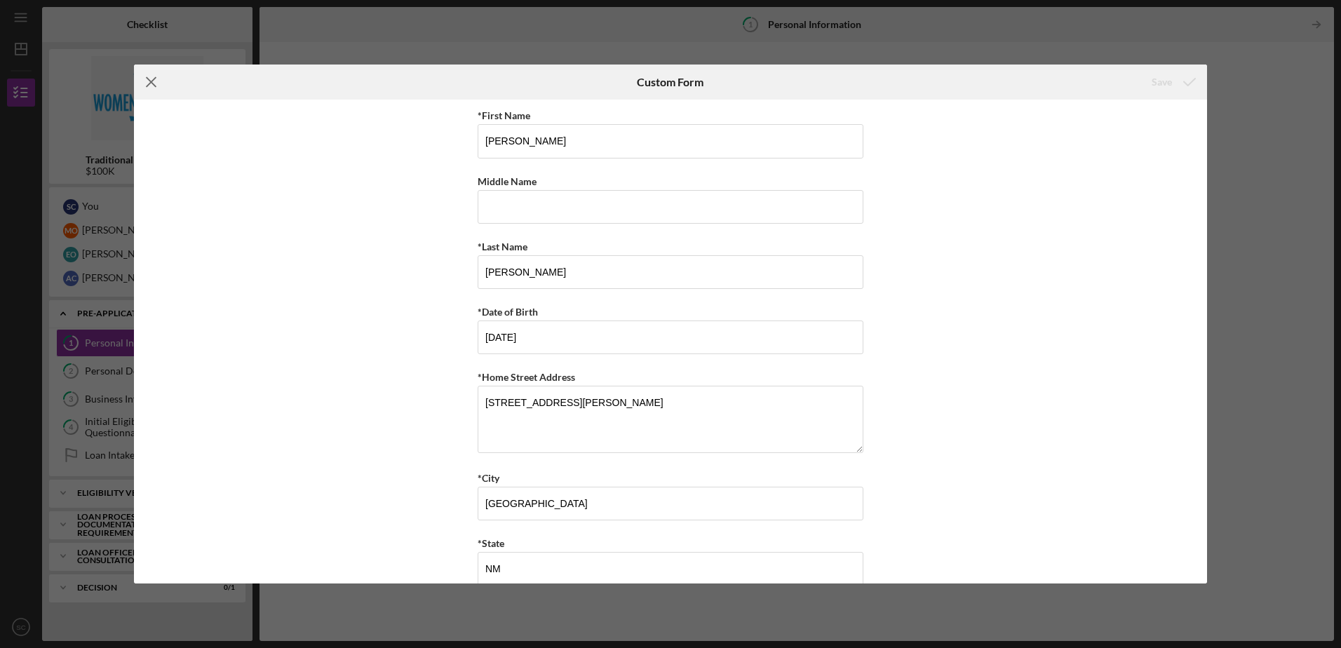
click at [149, 79] on icon "Icon/Menu Close" at bounding box center [151, 82] width 35 height 35
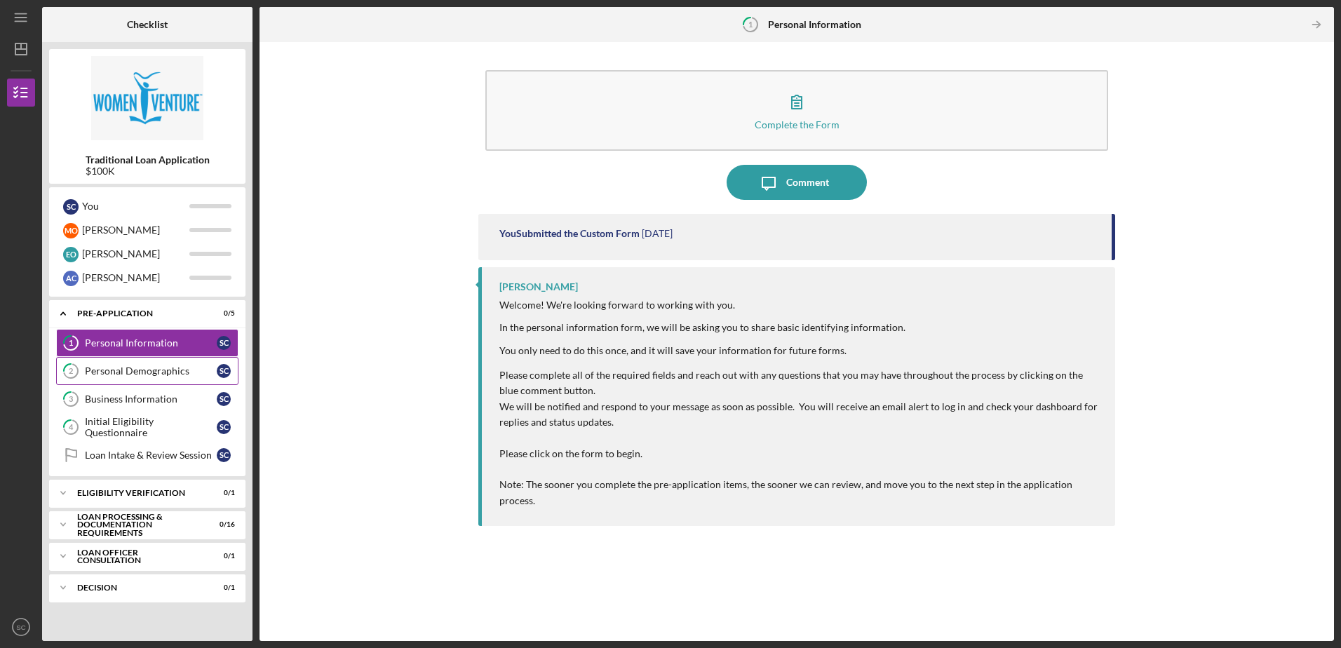
click at [137, 367] on div "Personal Demographics" at bounding box center [151, 370] width 132 height 11
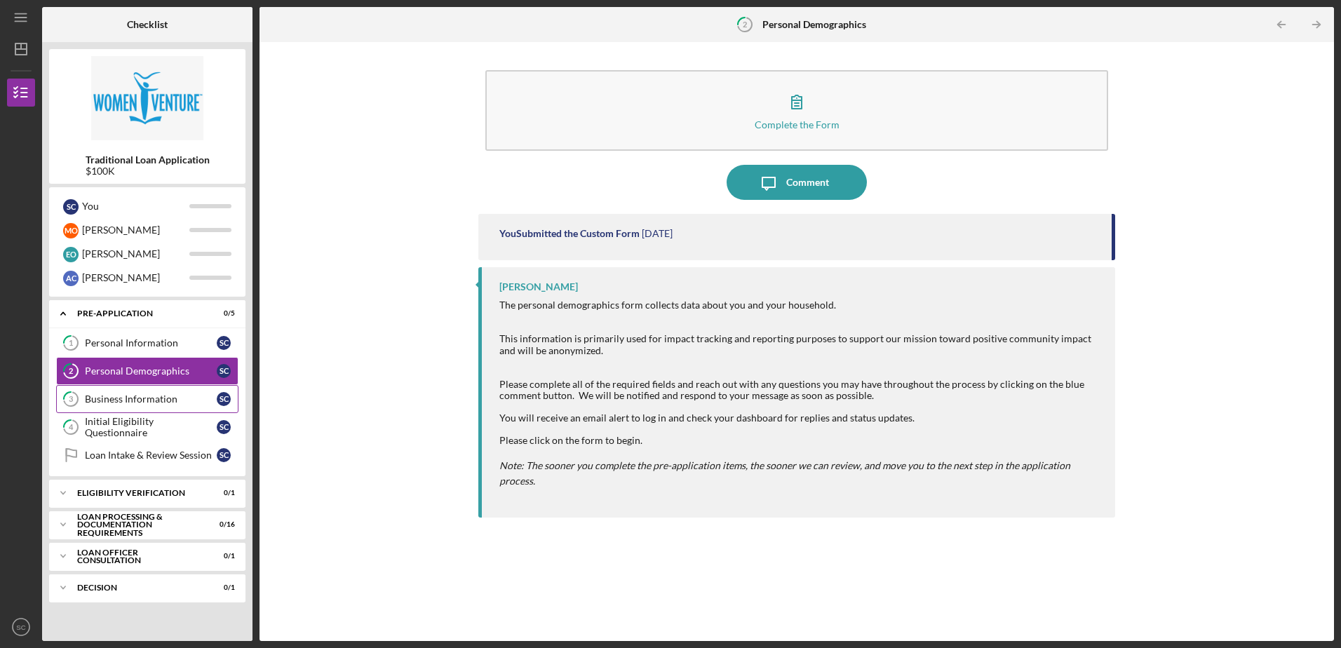
click at [137, 398] on div "Business Information" at bounding box center [151, 399] width 132 height 11
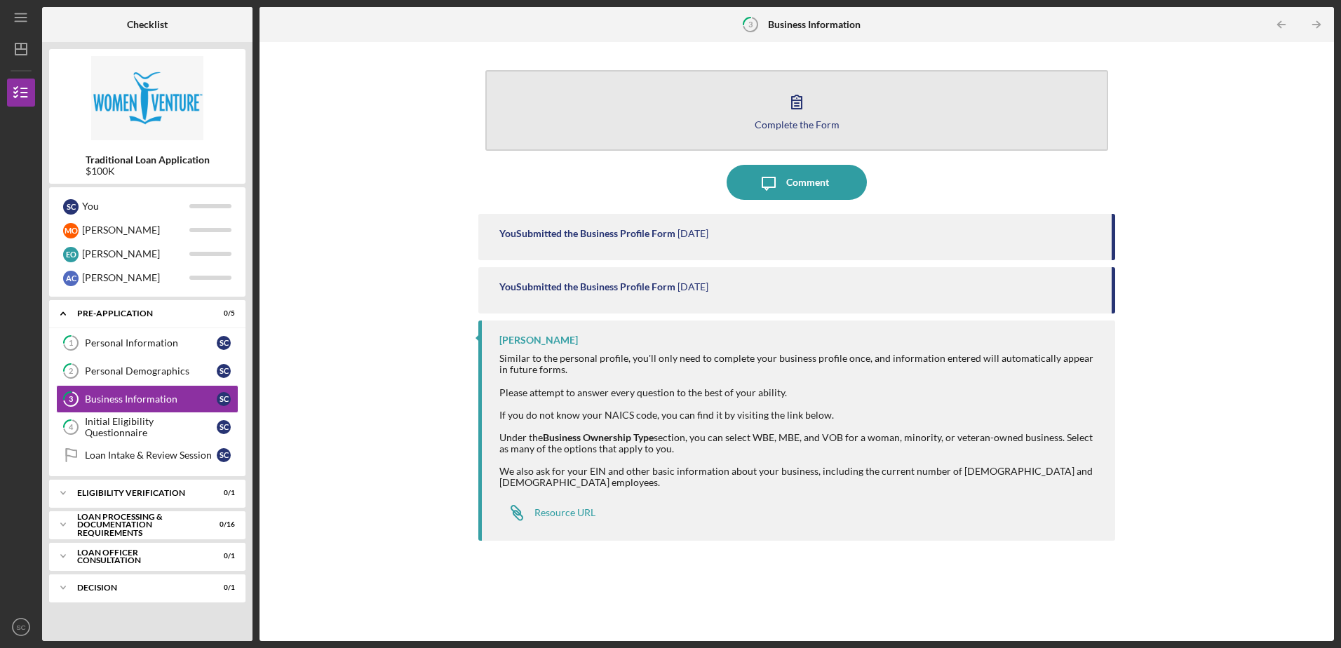
click at [804, 111] on icon "button" at bounding box center [796, 101] width 35 height 35
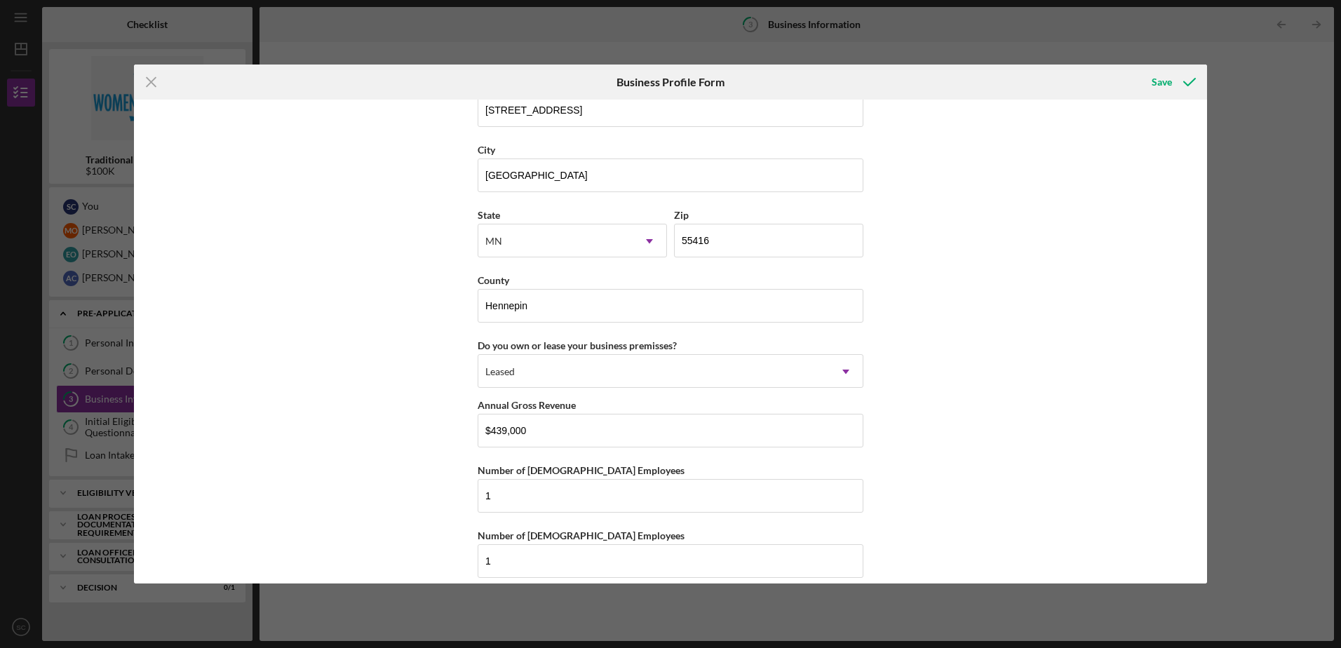
scroll to position [1488, 0]
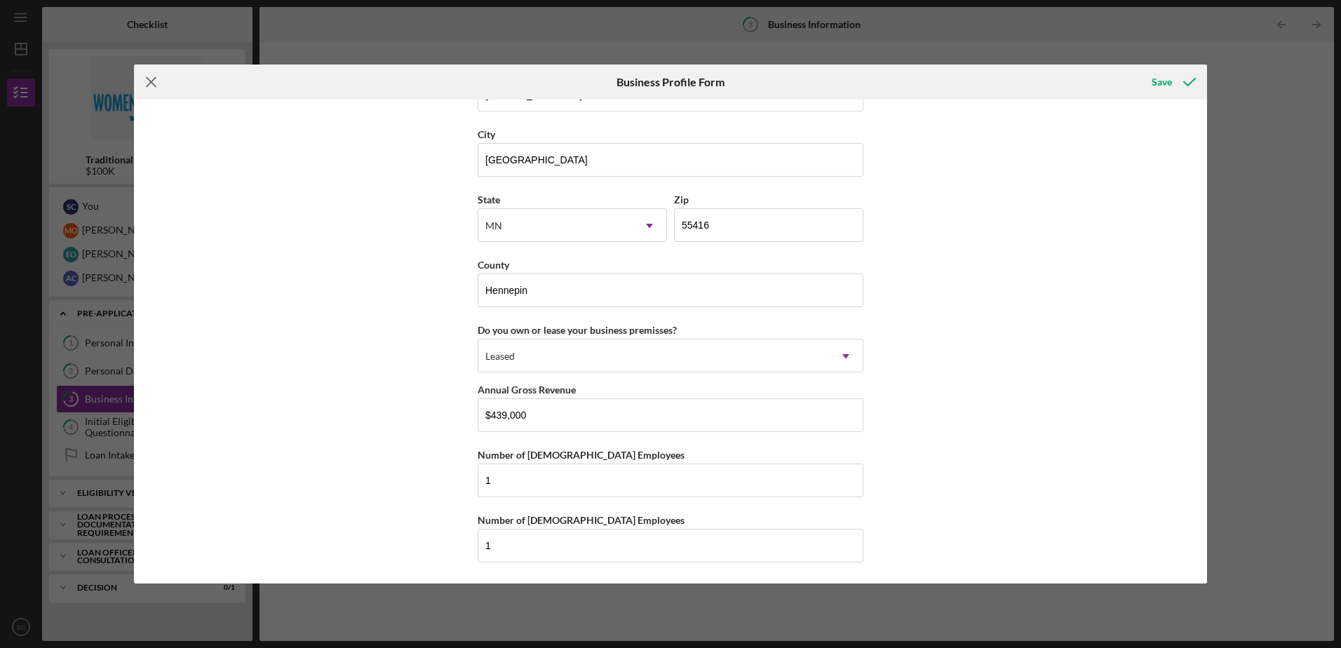
click at [150, 81] on line at bounding box center [151, 82] width 9 height 9
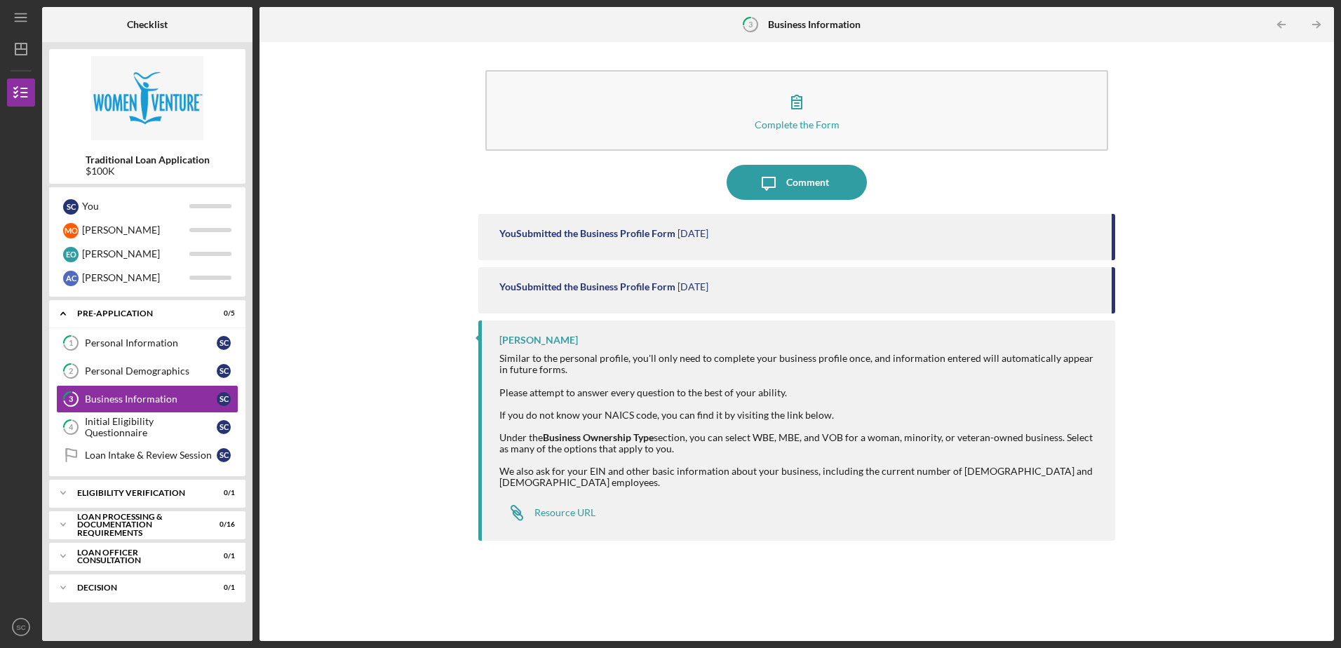
click at [401, 304] on div "Complete the Form Form Icon/Message Comment You Submitted the Business Profile …" at bounding box center [797, 341] width 1061 height 585
click at [377, 281] on div "Complete the Form Form Icon/Message Comment You Submitted the Business Profile …" at bounding box center [797, 341] width 1061 height 585
click at [147, 488] on div "Icon/Expander Eligibility Verification 0 / 1" at bounding box center [147, 493] width 196 height 28
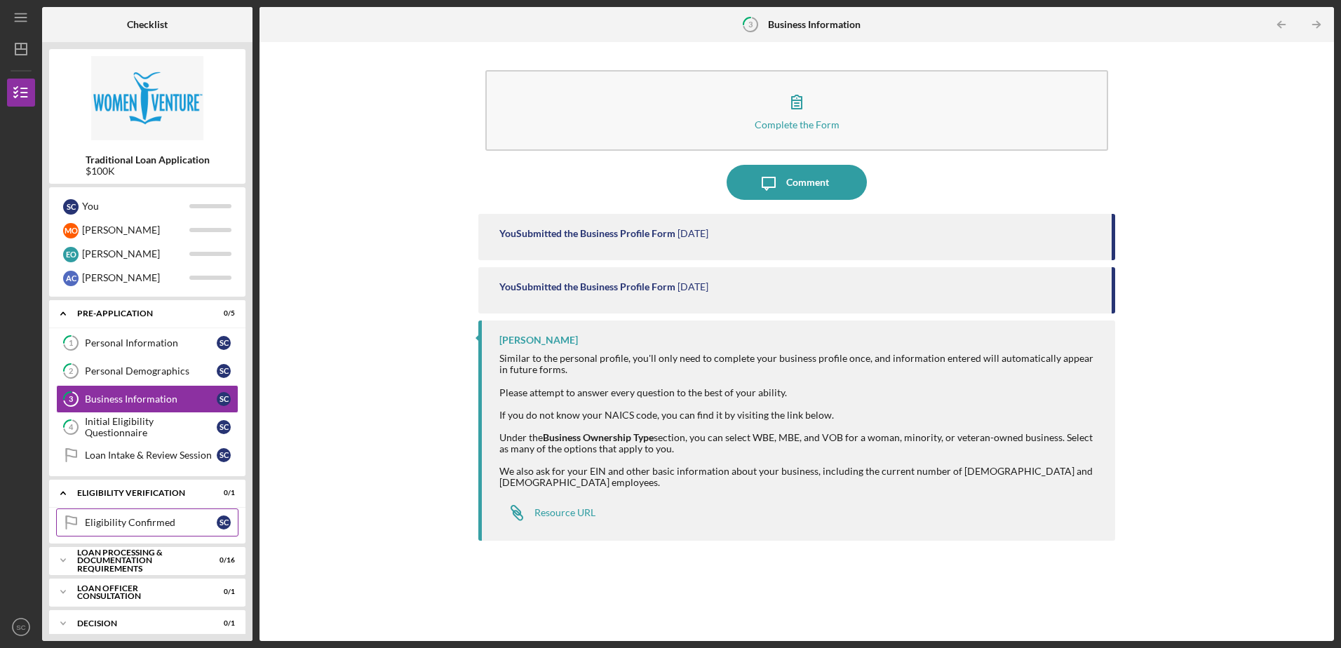
click at [144, 518] on div "Eligibility Confirmed" at bounding box center [151, 522] width 132 height 11
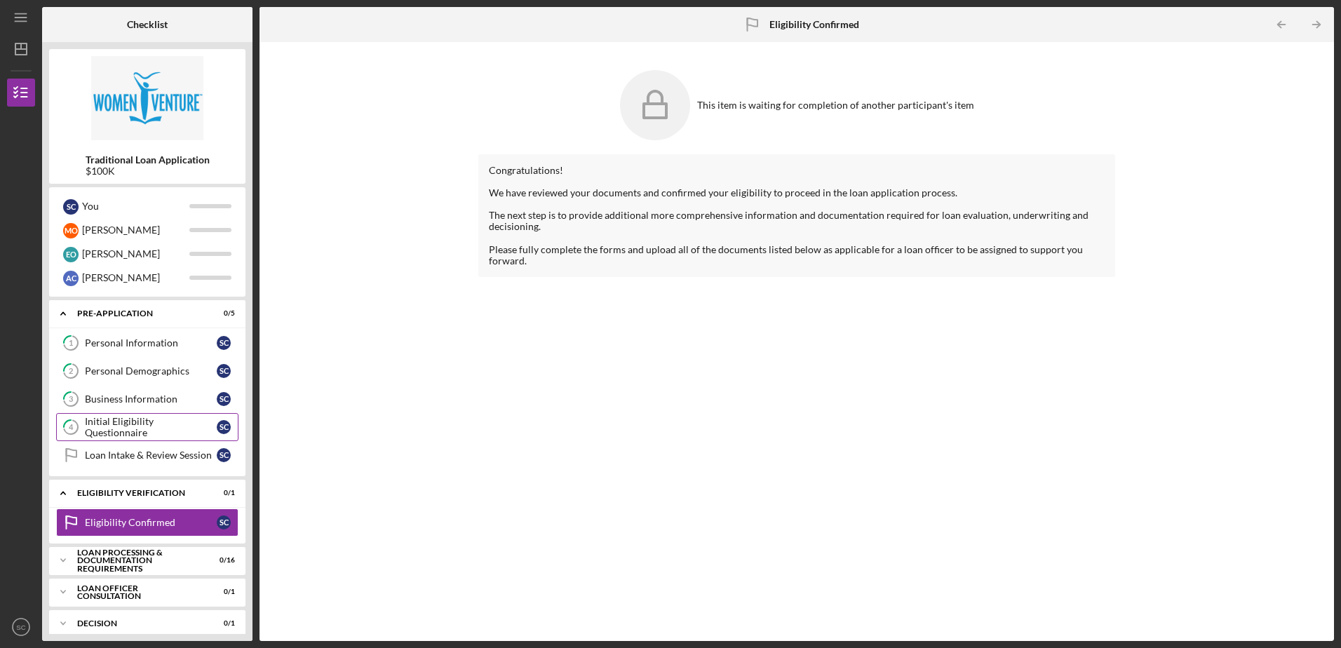
click at [140, 430] on div "Initial Eligibility Questionnaire" at bounding box center [151, 427] width 132 height 22
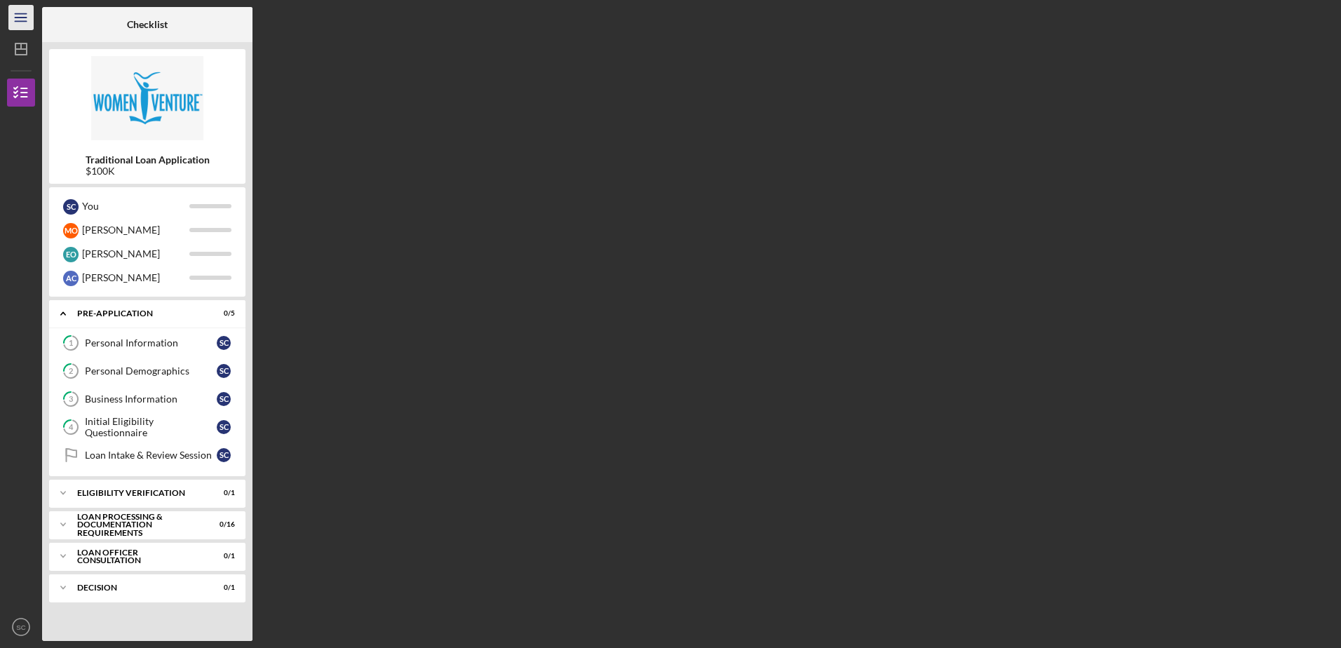
click at [20, 18] on line "button" at bounding box center [20, 18] width 11 height 0
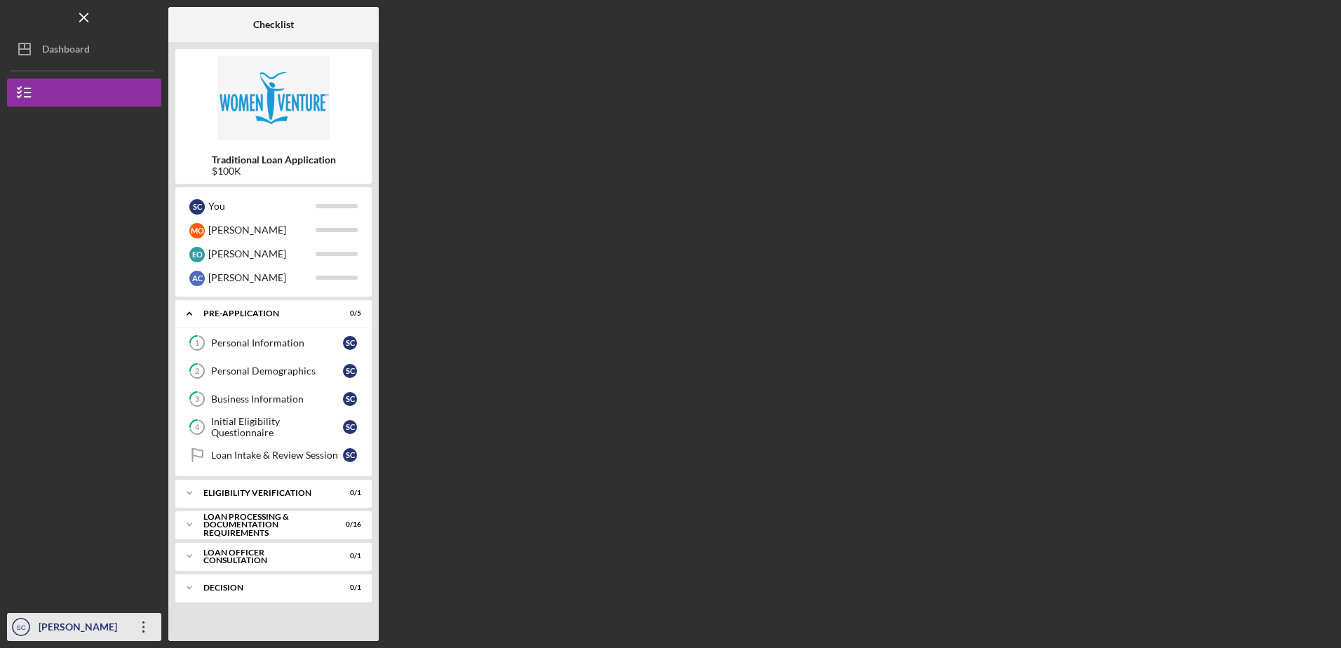
click at [66, 630] on div "[PERSON_NAME]" at bounding box center [80, 629] width 91 height 32
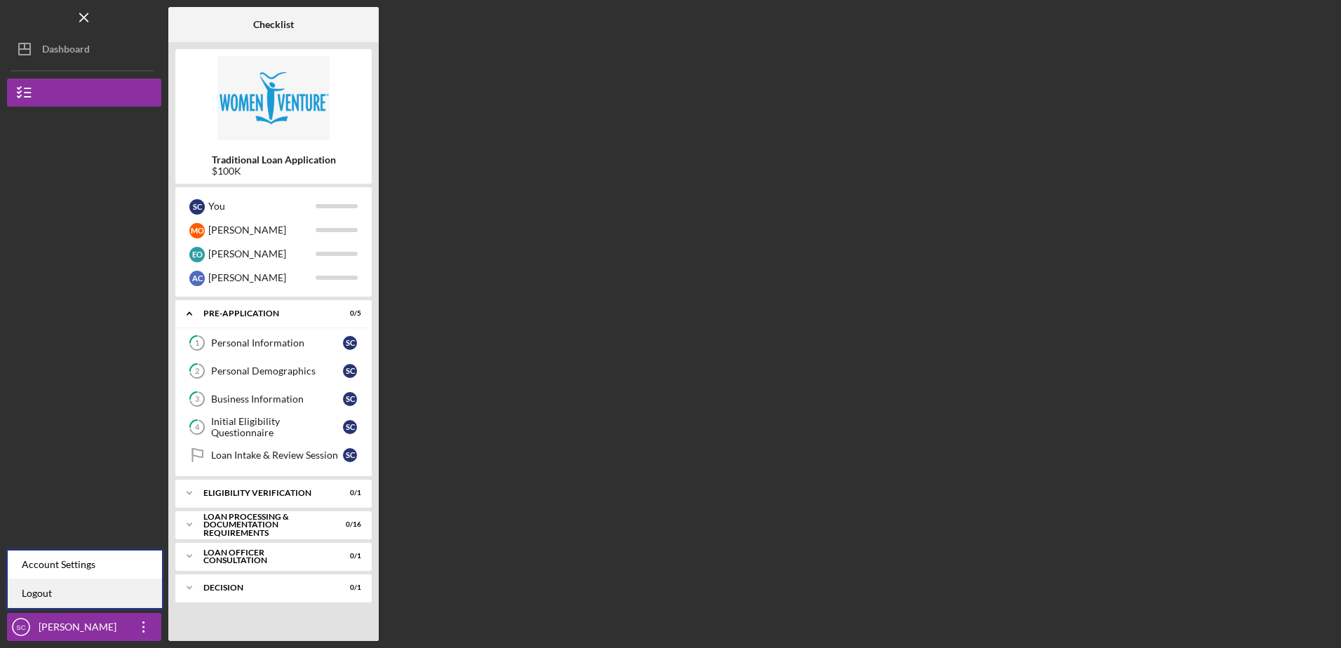
click at [52, 592] on link "Logout" at bounding box center [85, 593] width 154 height 29
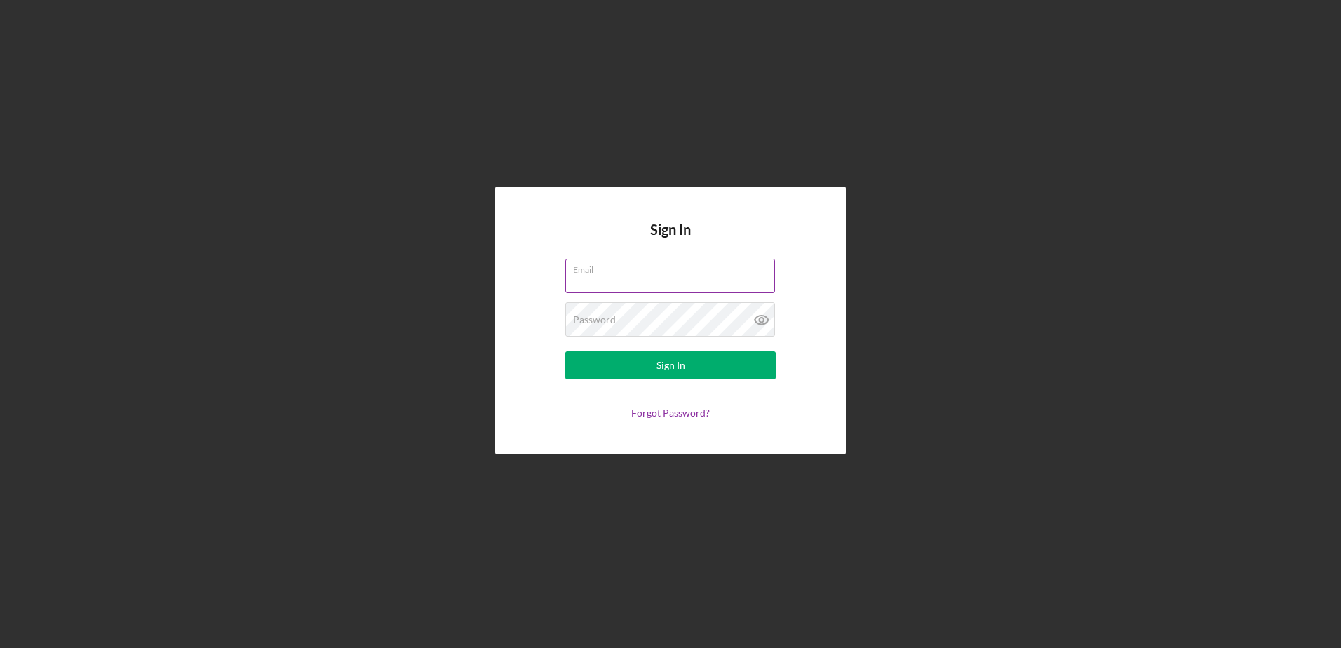
click at [638, 278] on input "Email" at bounding box center [670, 276] width 210 height 34
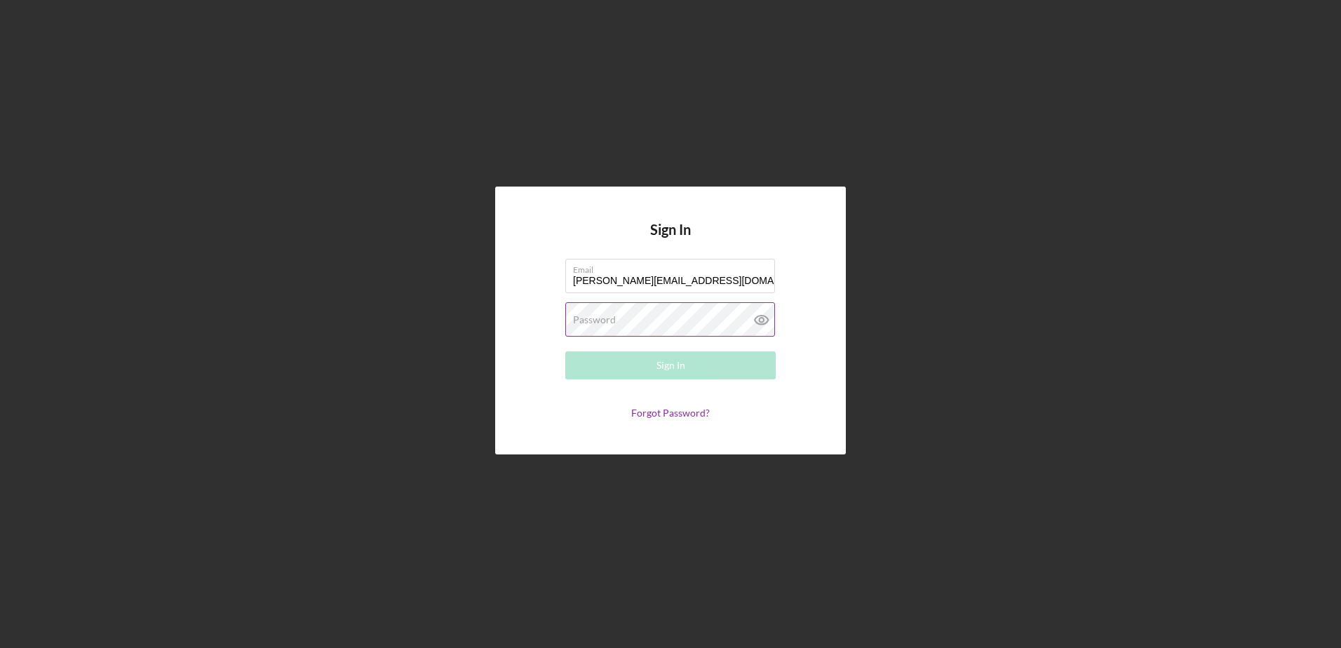
type input "[PERSON_NAME][EMAIL_ADDRESS][DOMAIN_NAME]"
click at [628, 320] on div "Password Required" at bounding box center [670, 319] width 210 height 35
click at [565, 351] on button "Sign In" at bounding box center [670, 365] width 210 height 28
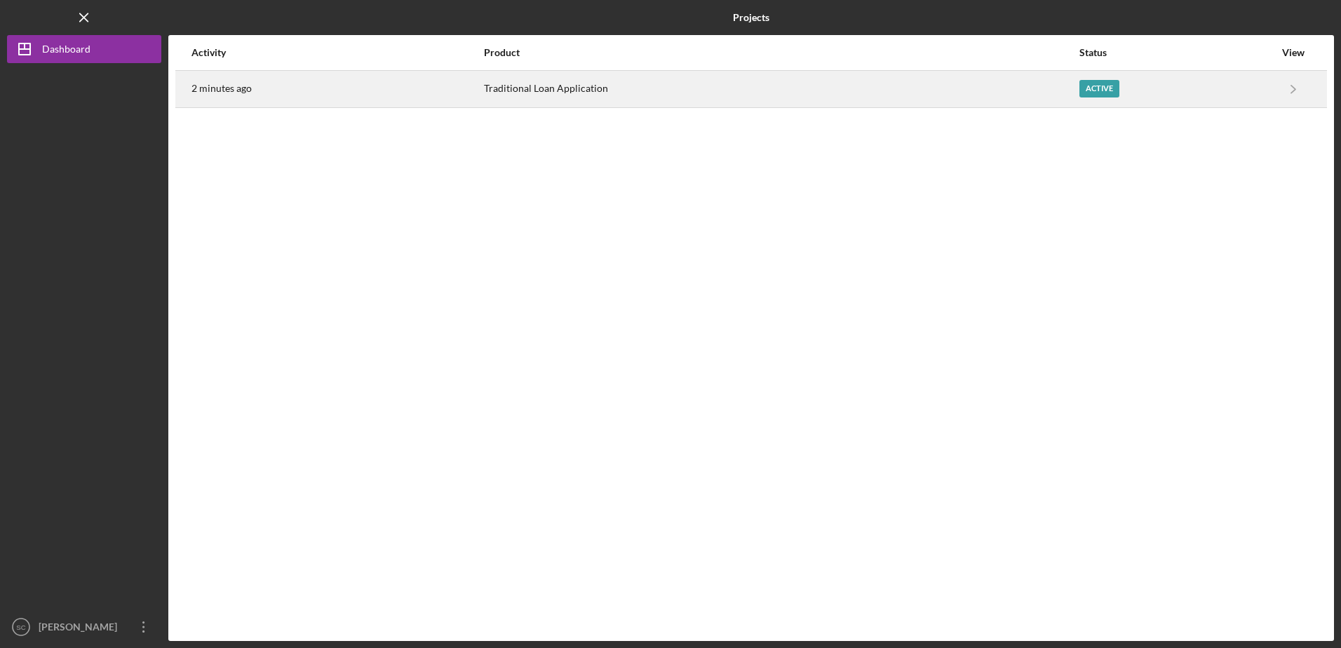
click at [785, 90] on div "Traditional Loan Application" at bounding box center [781, 89] width 594 height 35
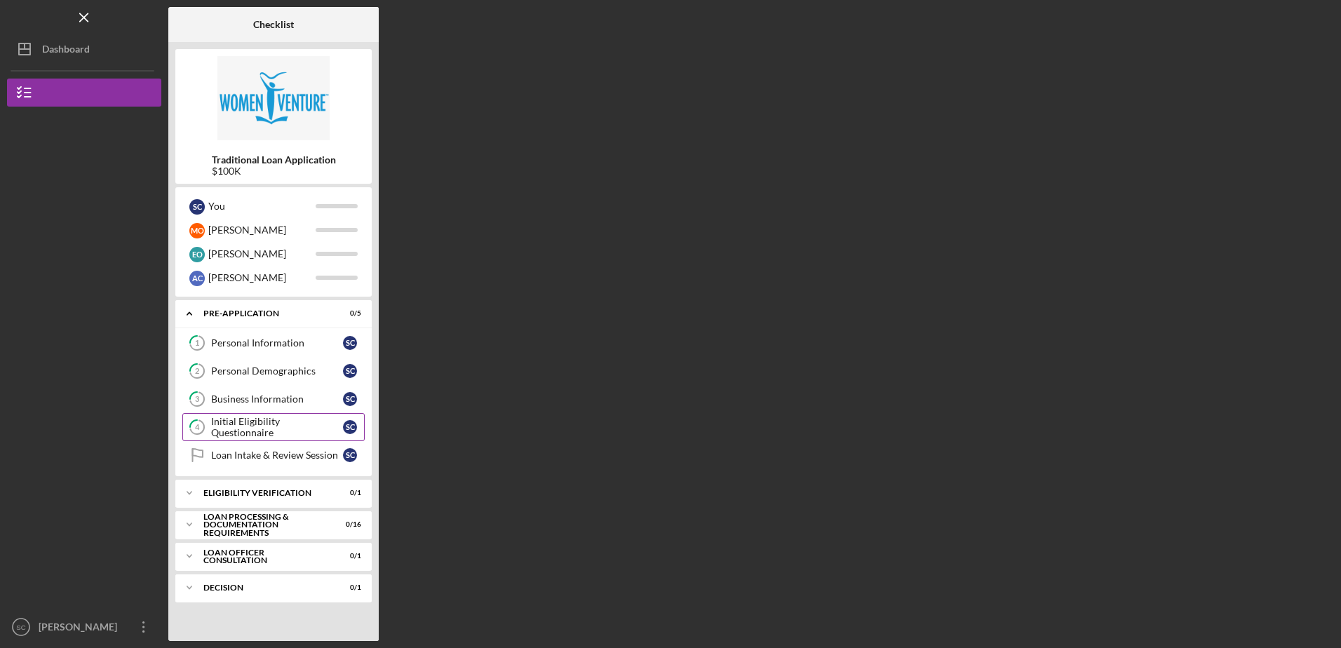
click at [257, 429] on div "Initial Eligibility Questionnaire" at bounding box center [277, 427] width 132 height 22
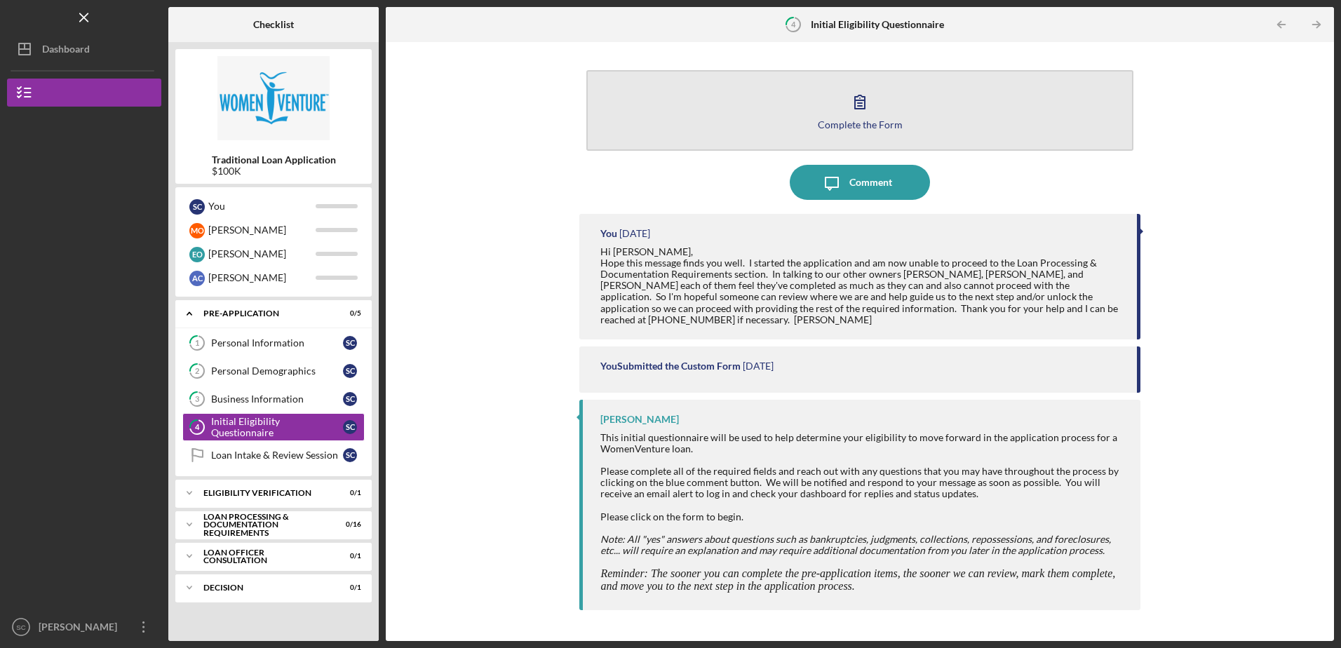
click at [855, 110] on icon "button" at bounding box center [859, 101] width 35 height 35
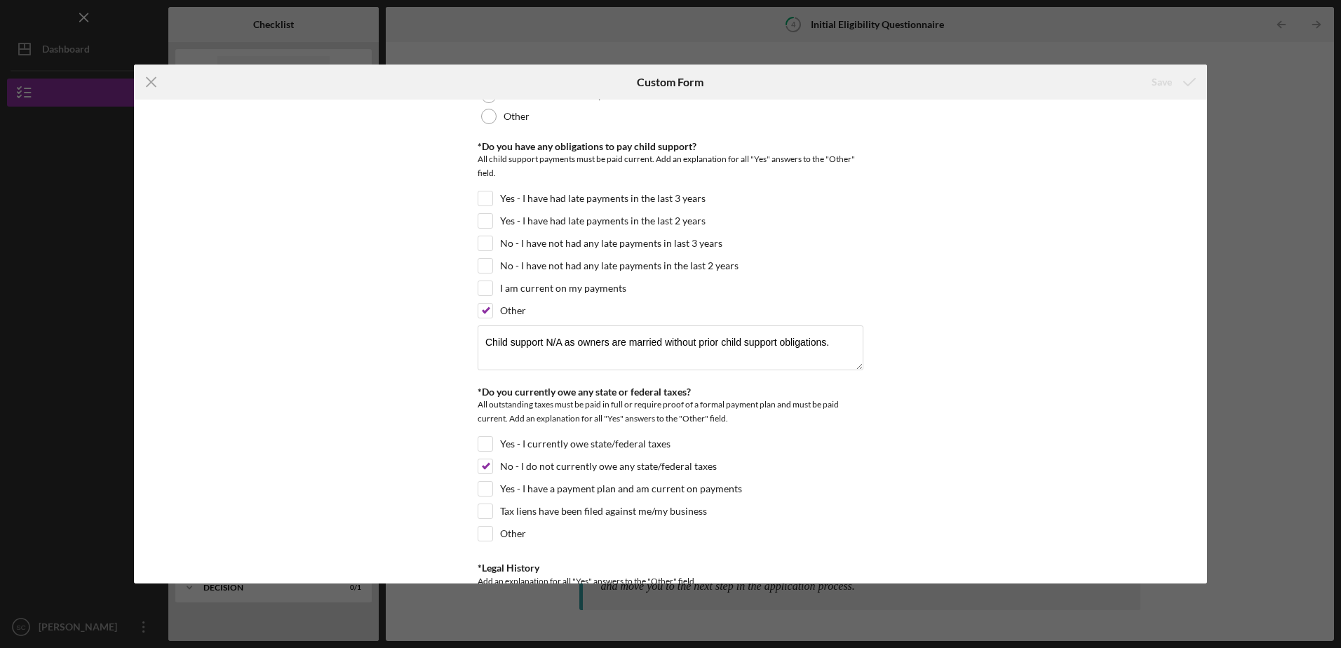
scroll to position [1192, 0]
drag, startPoint x: 484, startPoint y: 345, endPoint x: 844, endPoint y: 363, distance: 360.3
click at [844, 363] on textarea "Child support N/A as owners are married without prior child support obligations." at bounding box center [671, 352] width 386 height 45
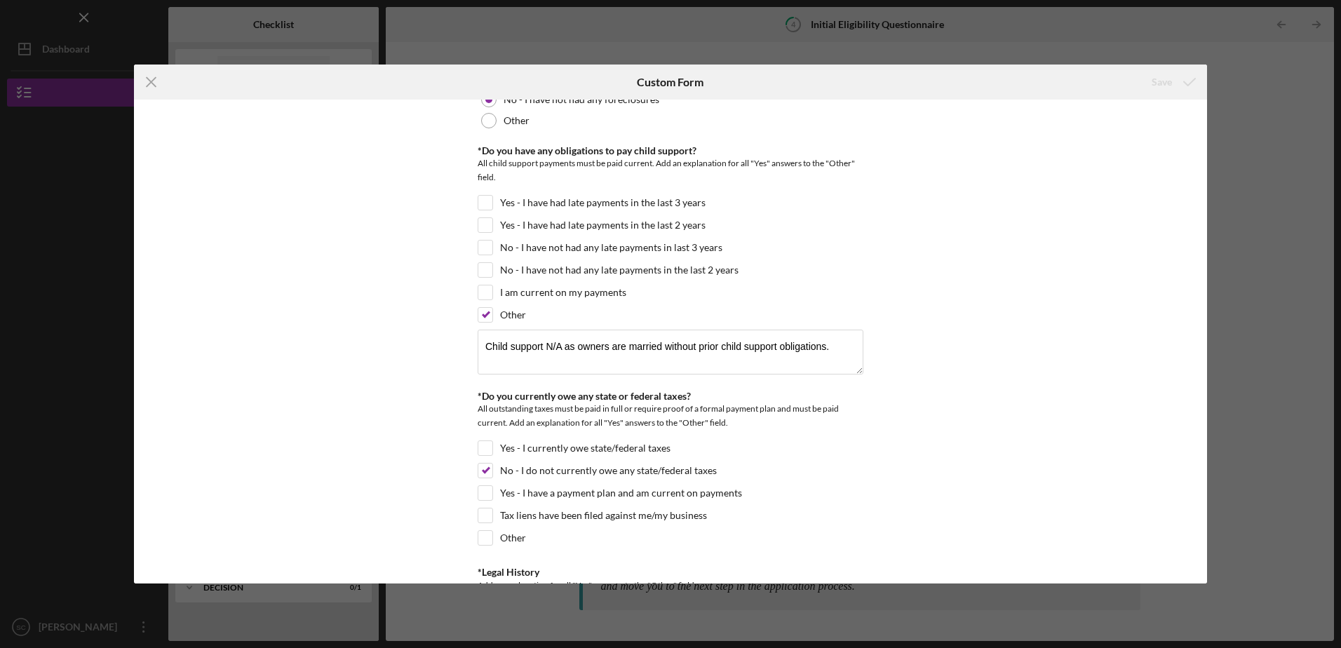
click at [969, 389] on div "*In which county is your business located? Business Address must be located wit…" at bounding box center [670, 341] width 1073 height 483
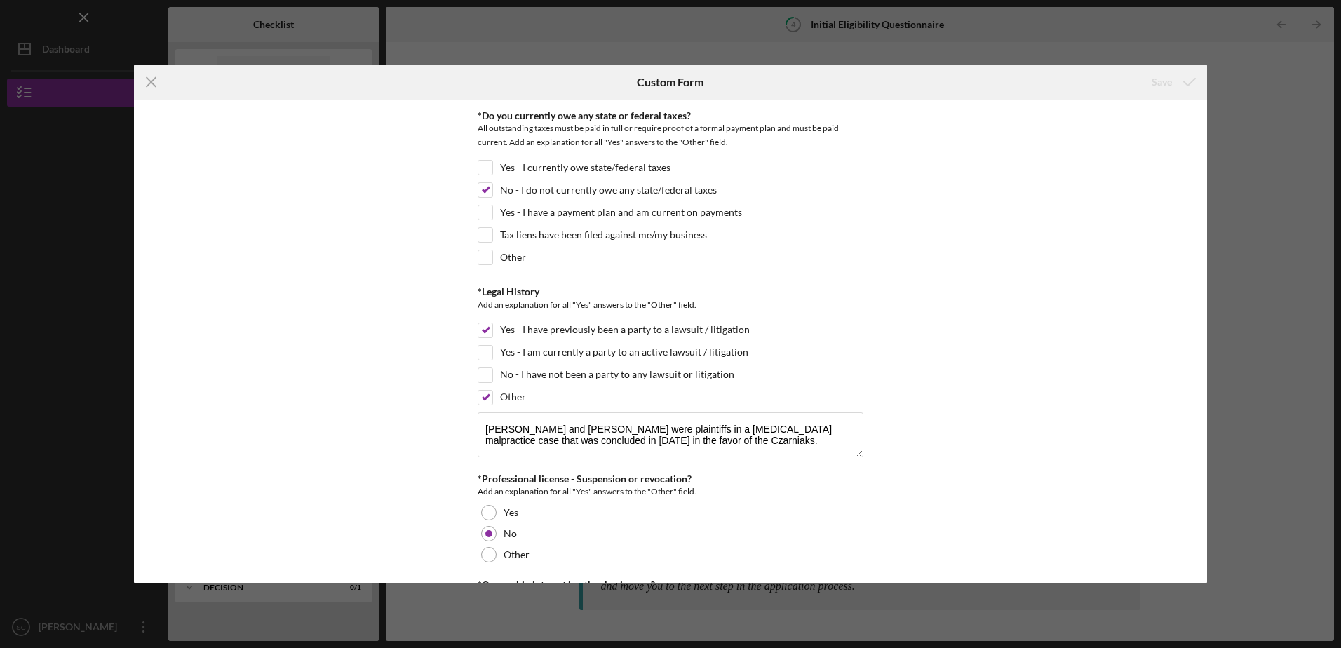
scroll to position [1543, 0]
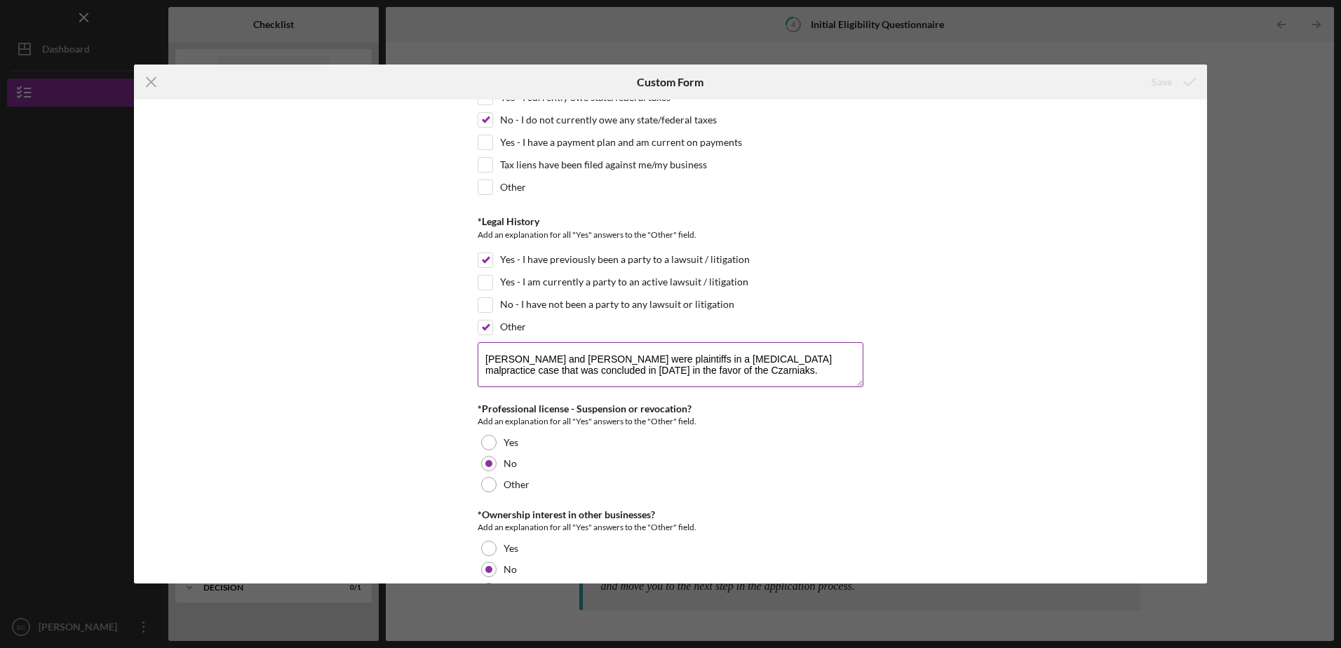
drag, startPoint x: 483, startPoint y: 359, endPoint x: 744, endPoint y: 372, distance: 261.2
click at [744, 372] on textarea "[PERSON_NAME] and [PERSON_NAME] were plaintiffs in a [MEDICAL_DATA] malpractice…" at bounding box center [671, 364] width 386 height 45
click at [861, 451] on div "*In which county is your business located? Business Address must be located wit…" at bounding box center [670, 341] width 1073 height 483
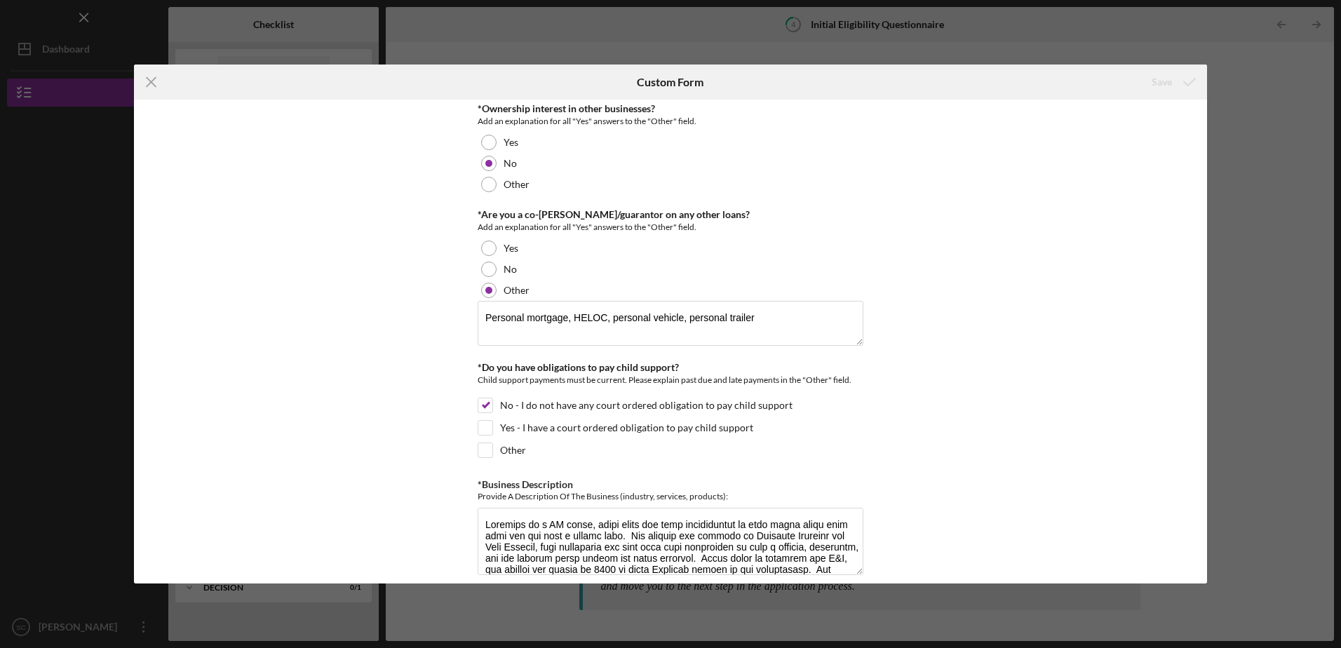
scroll to position [1964, 0]
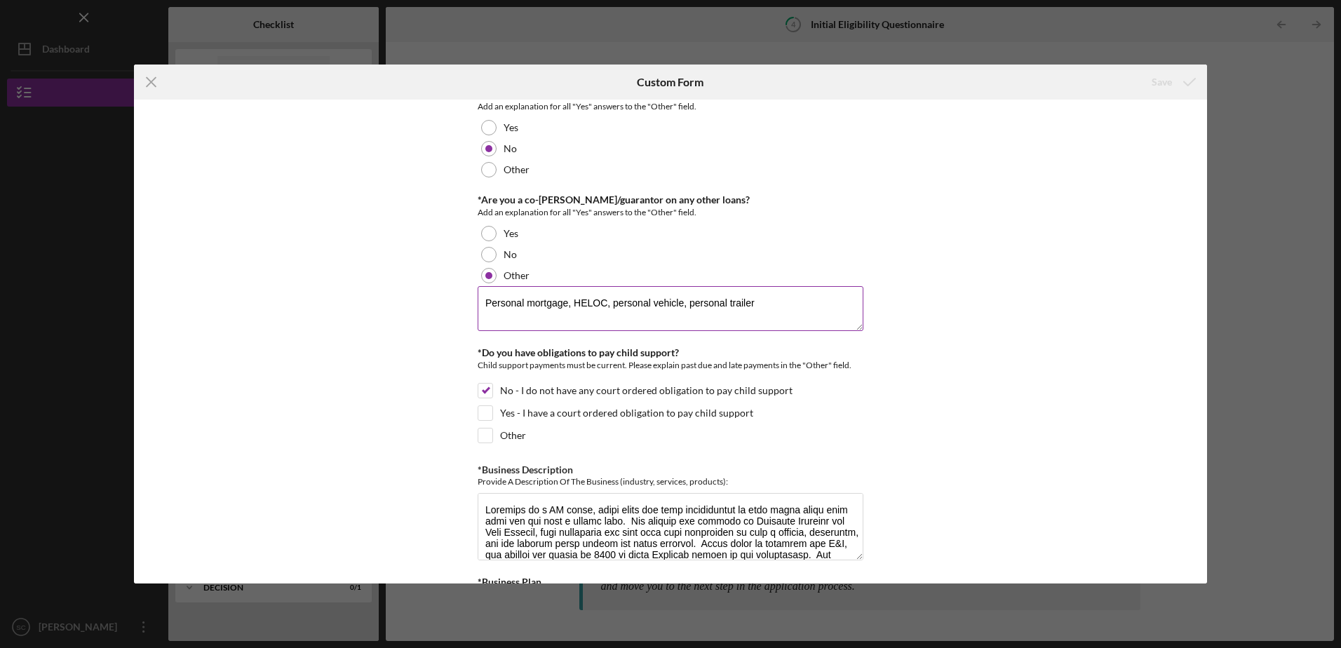
drag, startPoint x: 481, startPoint y: 301, endPoint x: 767, endPoint y: 313, distance: 285.7
click at [767, 313] on textarea "Personal mortgage, HELOC, personal vehicle, personal trailer" at bounding box center [671, 308] width 386 height 45
click at [932, 394] on div "*In which county is your business located? Business Address must be located wit…" at bounding box center [670, 341] width 1073 height 483
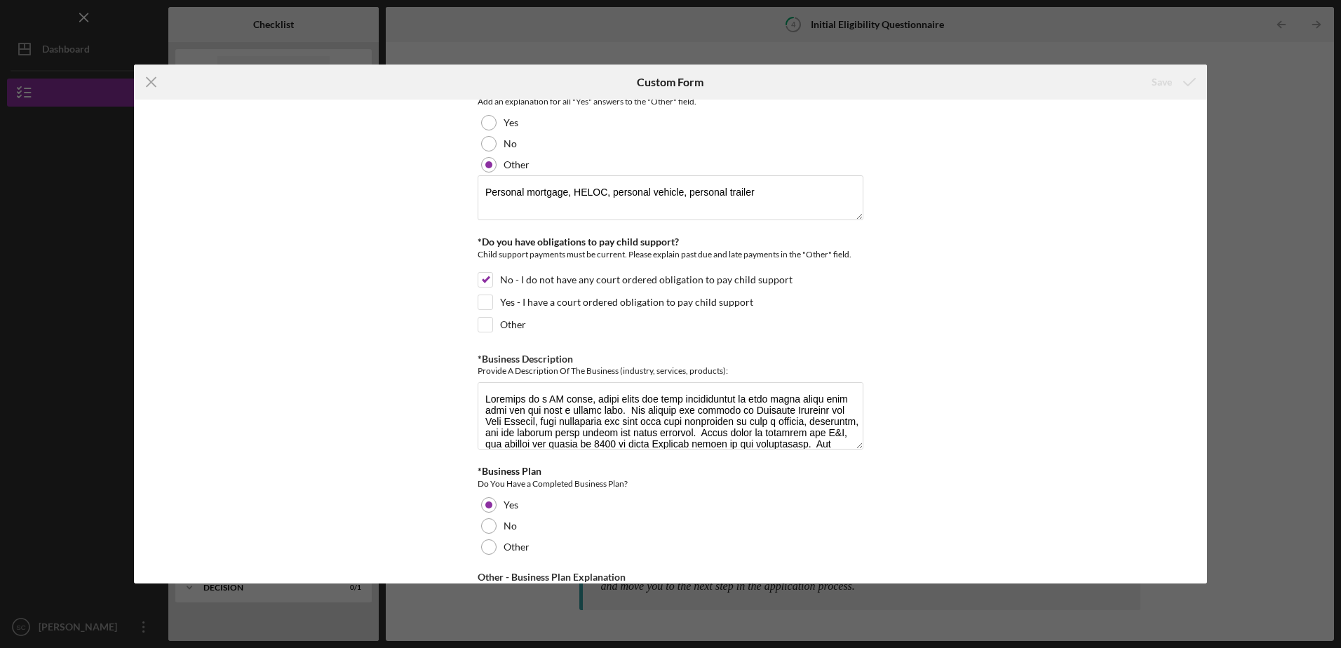
scroll to position [2104, 0]
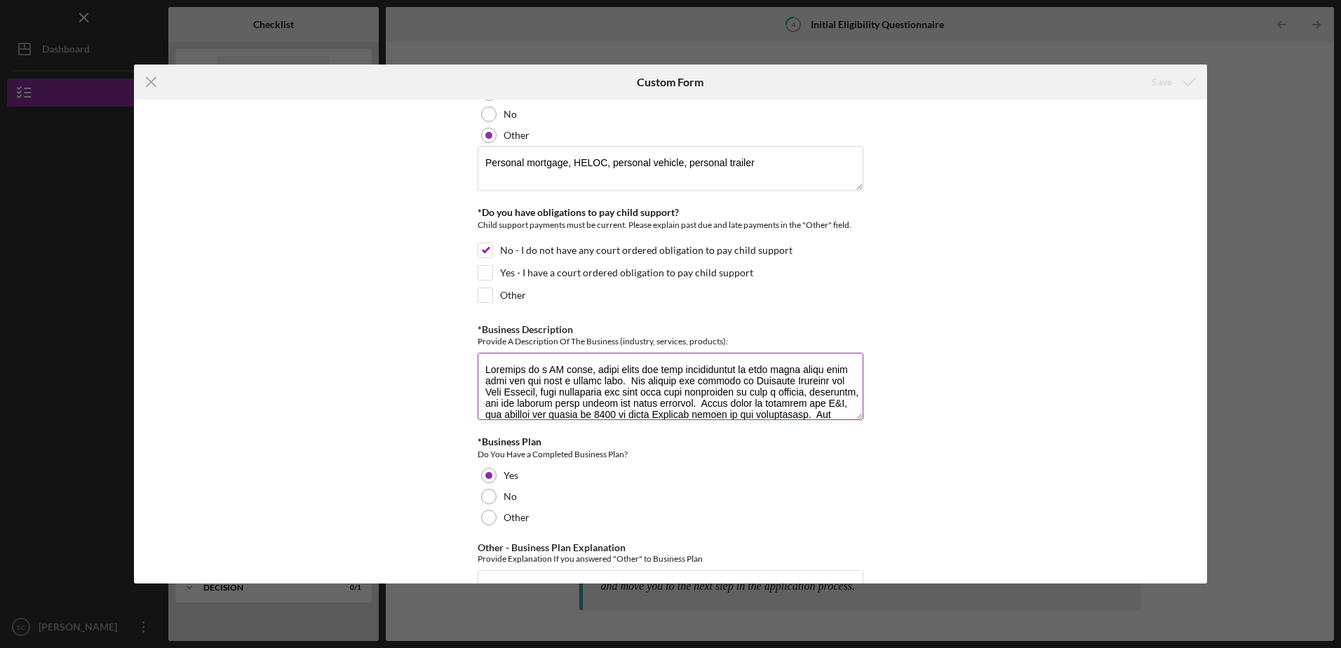
click at [488, 360] on textarea "*Business Description" at bounding box center [671, 386] width 386 height 67
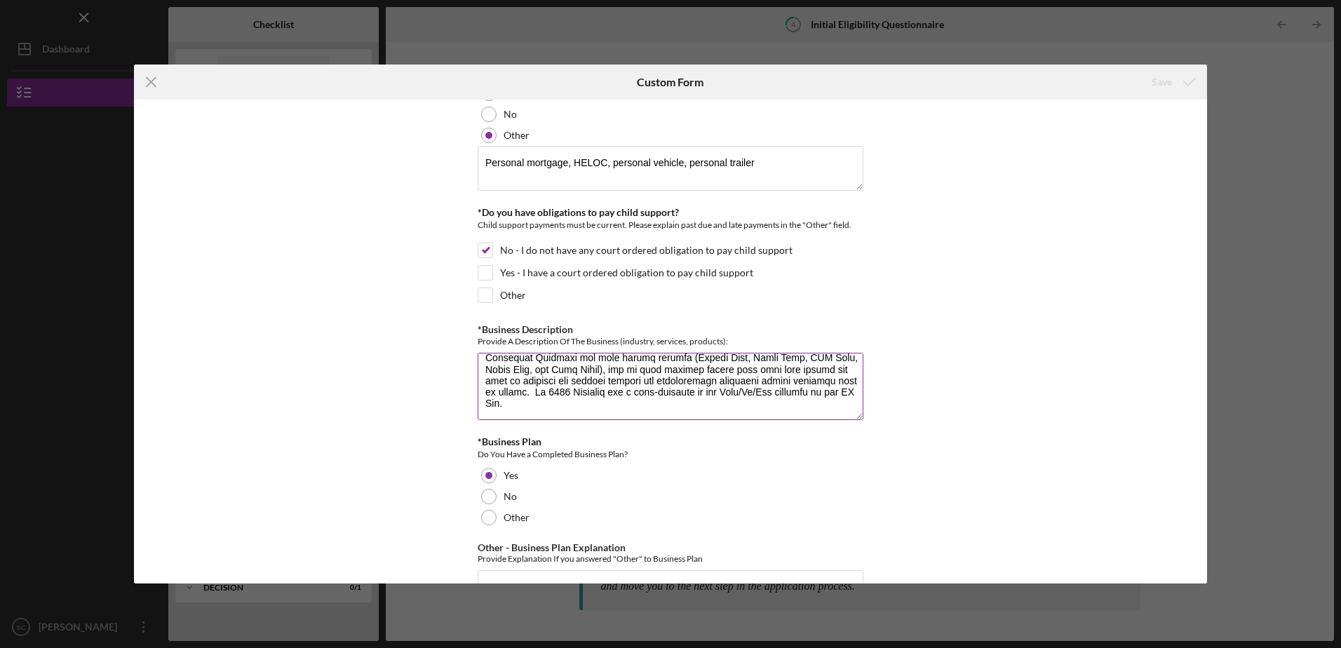
drag, startPoint x: 482, startPoint y: 368, endPoint x: 791, endPoint y: 412, distance: 311.8
click at [791, 412] on textarea "*Business Description" at bounding box center [671, 386] width 386 height 67
click at [1012, 424] on div "*In which county is your business located? Business Address must be located wit…" at bounding box center [670, 341] width 1073 height 483
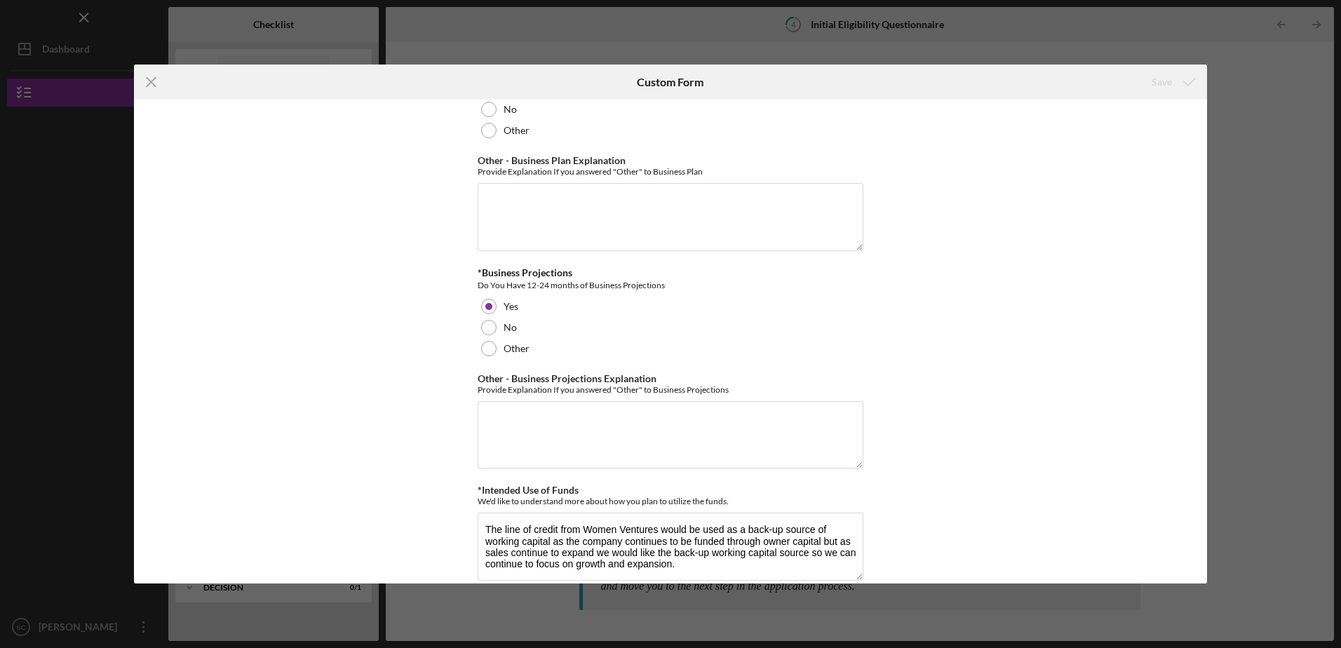
scroll to position [2512, 0]
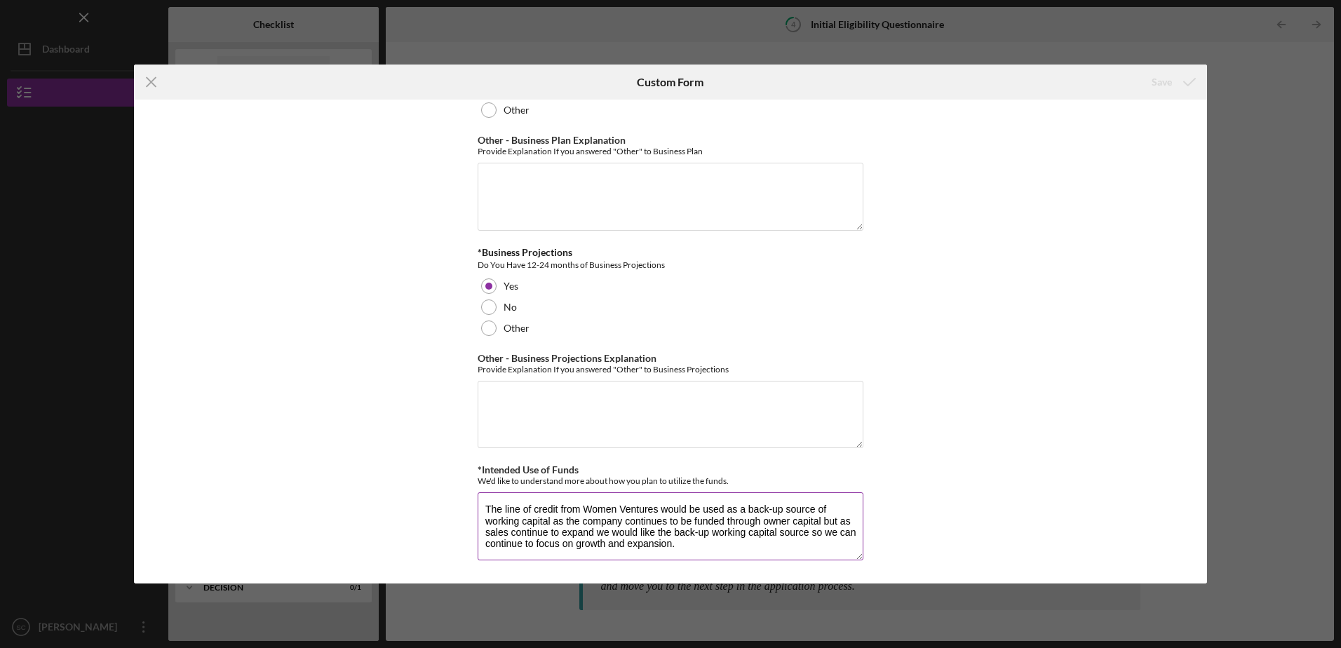
drag, startPoint x: 484, startPoint y: 505, endPoint x: 727, endPoint y: 551, distance: 247.1
click at [727, 551] on textarea "The line of credit from Women Ventures would be used as a back-up source of wor…" at bounding box center [671, 525] width 386 height 67
click at [153, 78] on icon "Icon/Menu Close" at bounding box center [151, 82] width 35 height 35
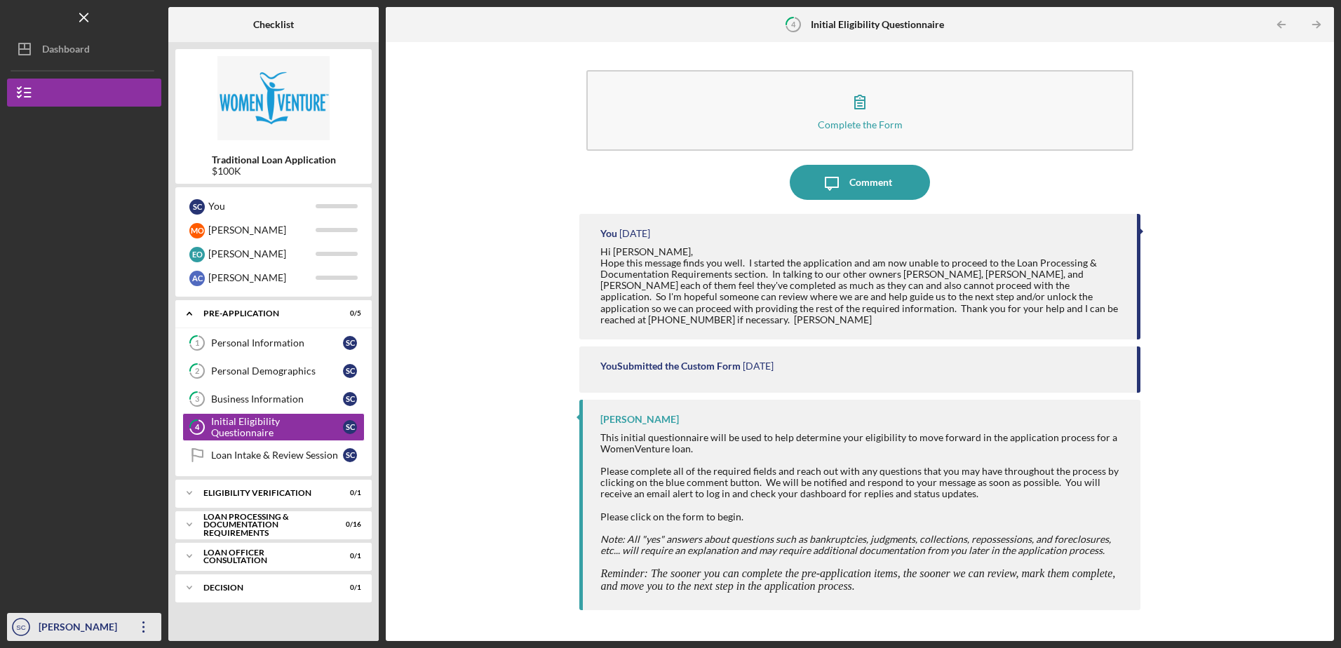
click at [67, 624] on div "Scott Czarniak" at bounding box center [80, 629] width 91 height 32
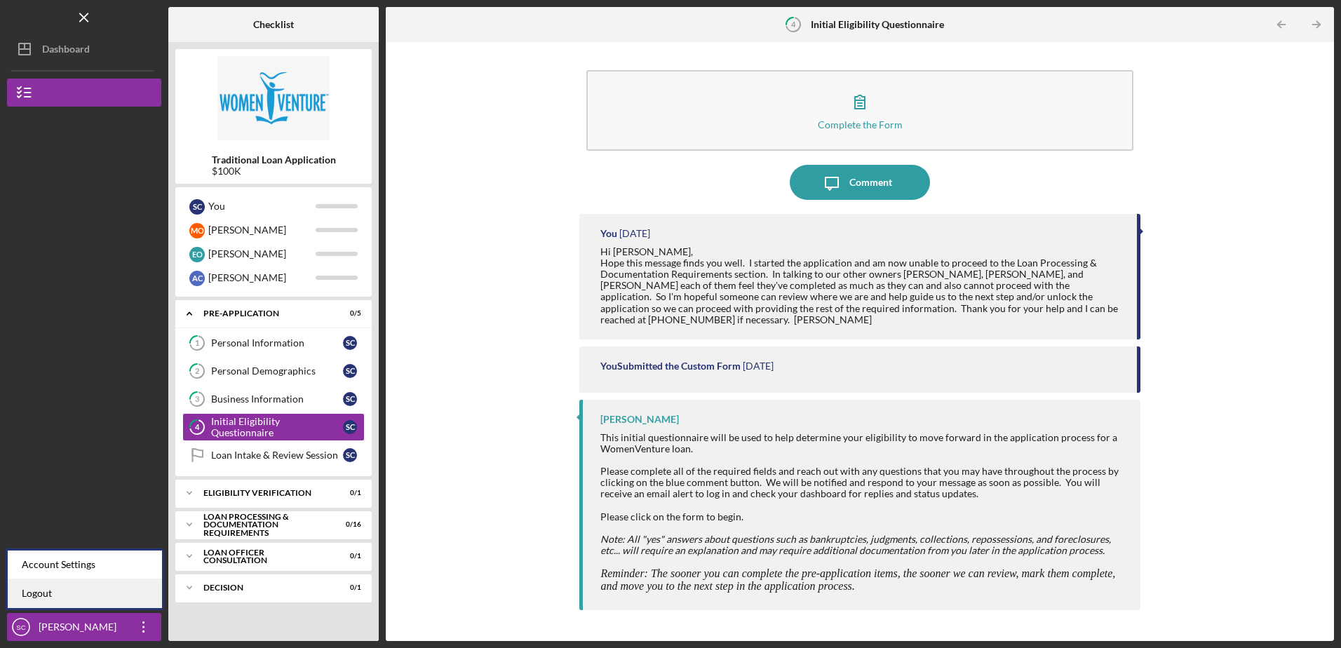
click at [48, 586] on link "Logout" at bounding box center [85, 593] width 154 height 29
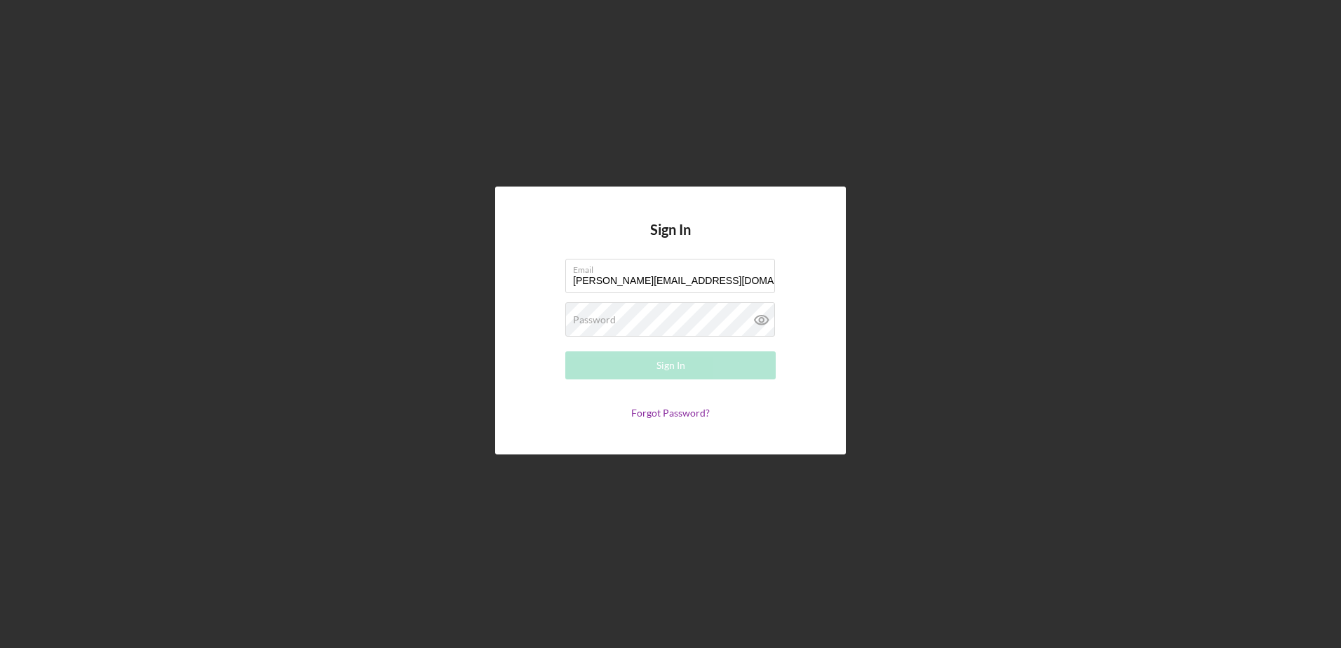
type input "[PERSON_NAME][EMAIL_ADDRESS][DOMAIN_NAME]"
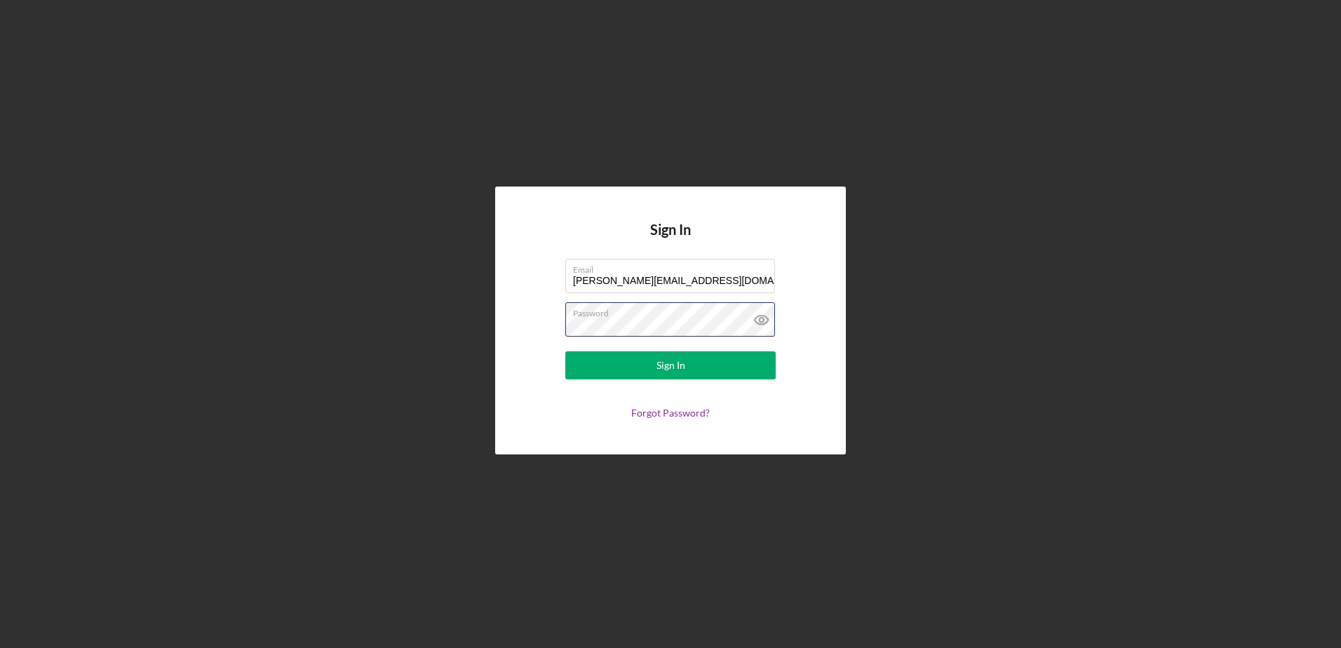
click at [565, 351] on button "Sign In" at bounding box center [670, 365] width 210 height 28
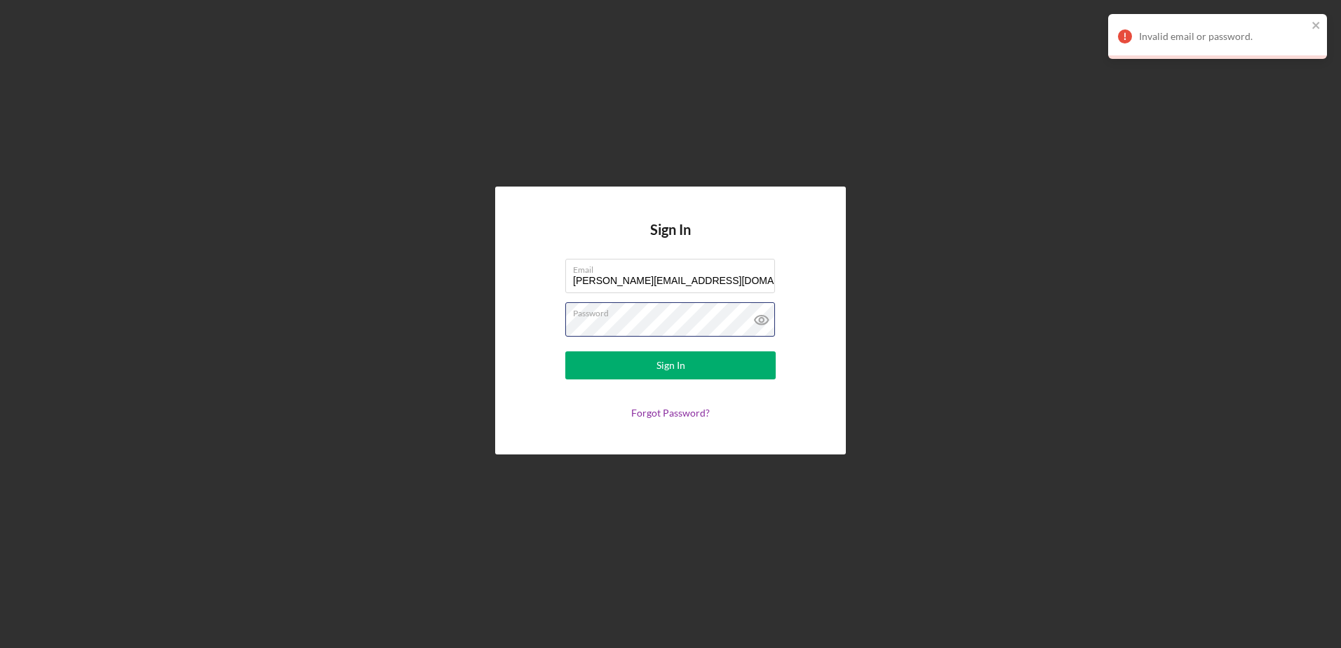
click at [538, 325] on form "Email [PERSON_NAME][EMAIL_ADDRESS][DOMAIN_NAME] Password Sign In Forgot Passwor…" at bounding box center [670, 339] width 281 height 160
click at [565, 351] on button "Sign In" at bounding box center [670, 365] width 210 height 28
